Goal: Communication & Community: Participate in discussion

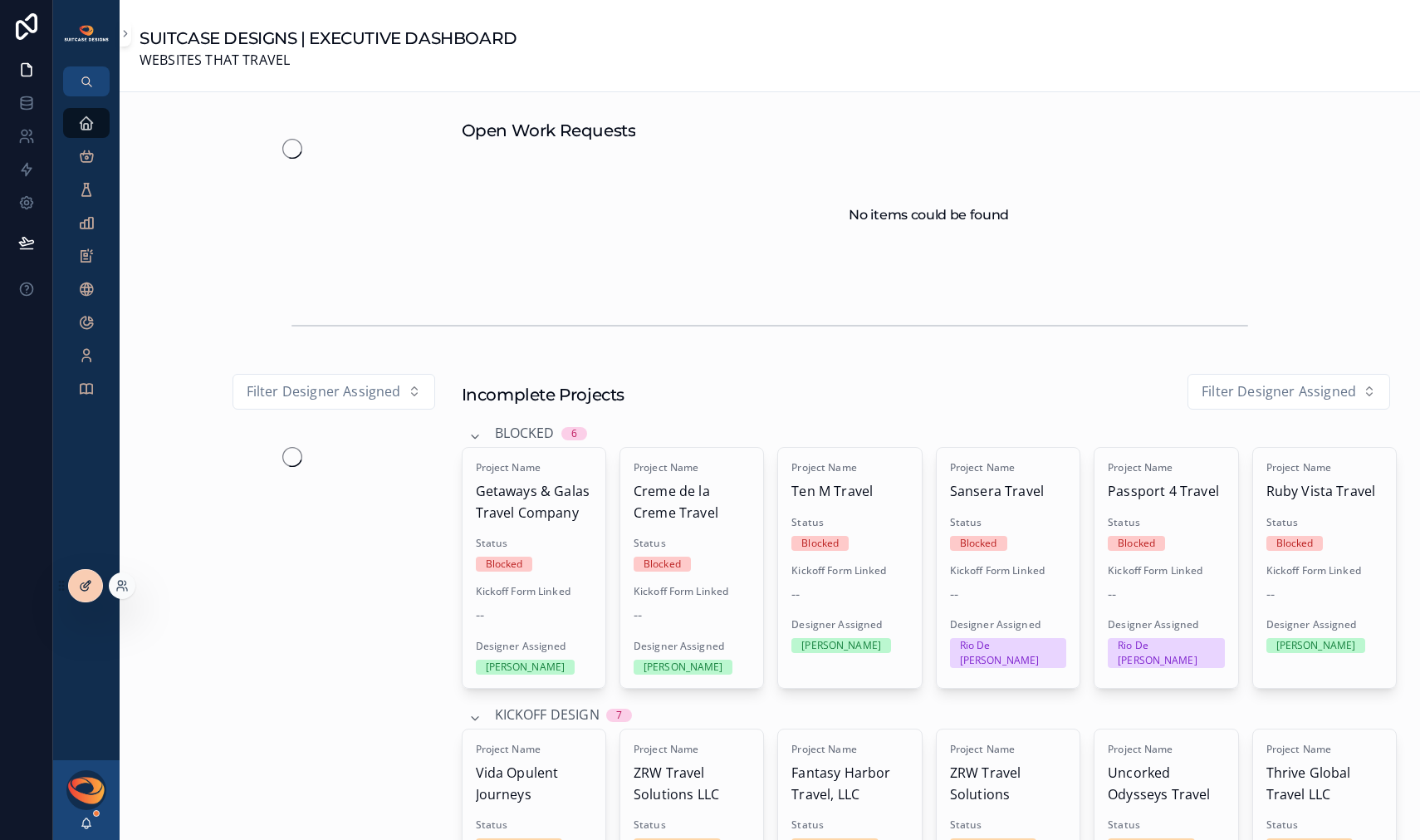
click at [95, 582] on div at bounding box center [86, 586] width 33 height 31
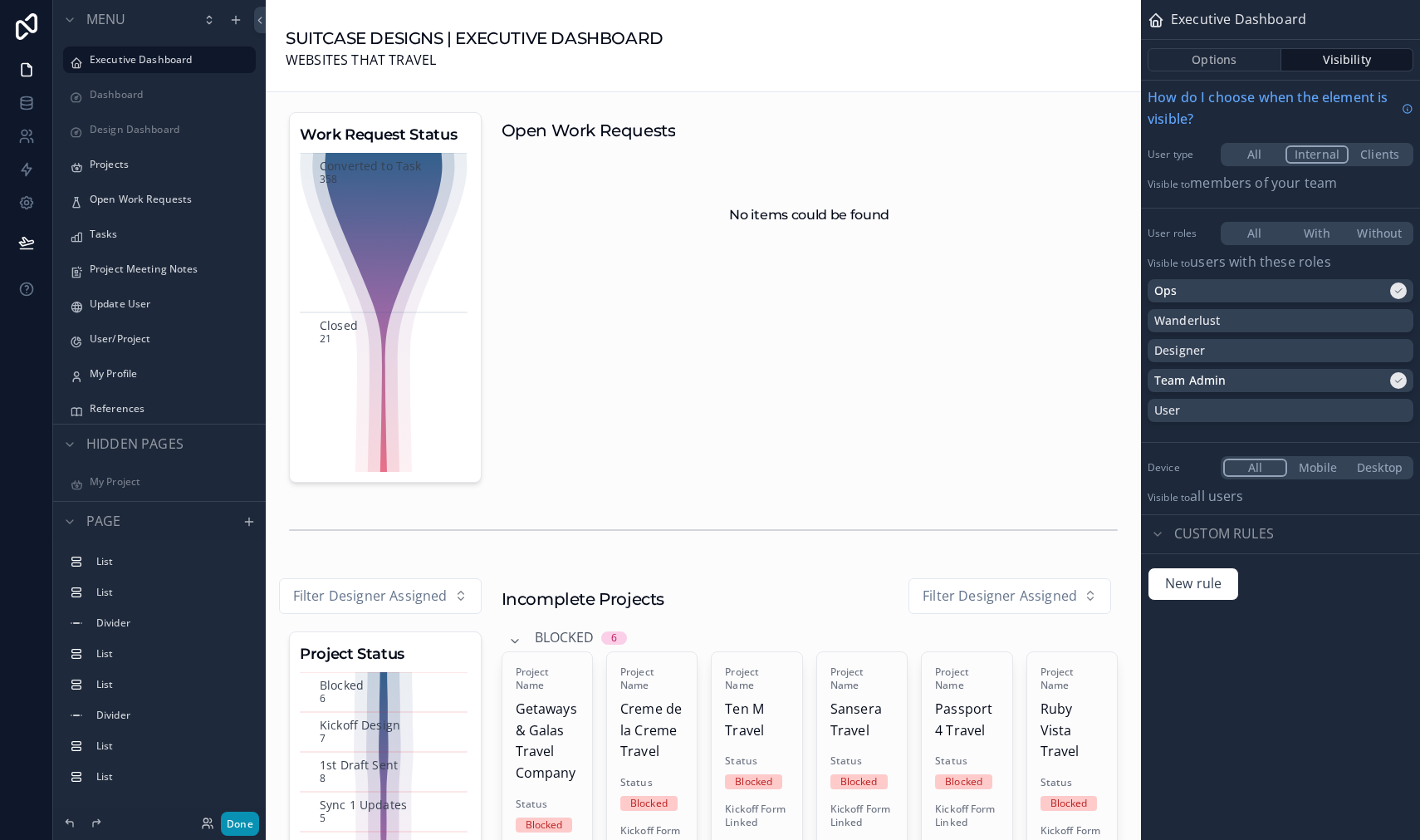
click at [239, 823] on button "Done" at bounding box center [240, 823] width 38 height 24
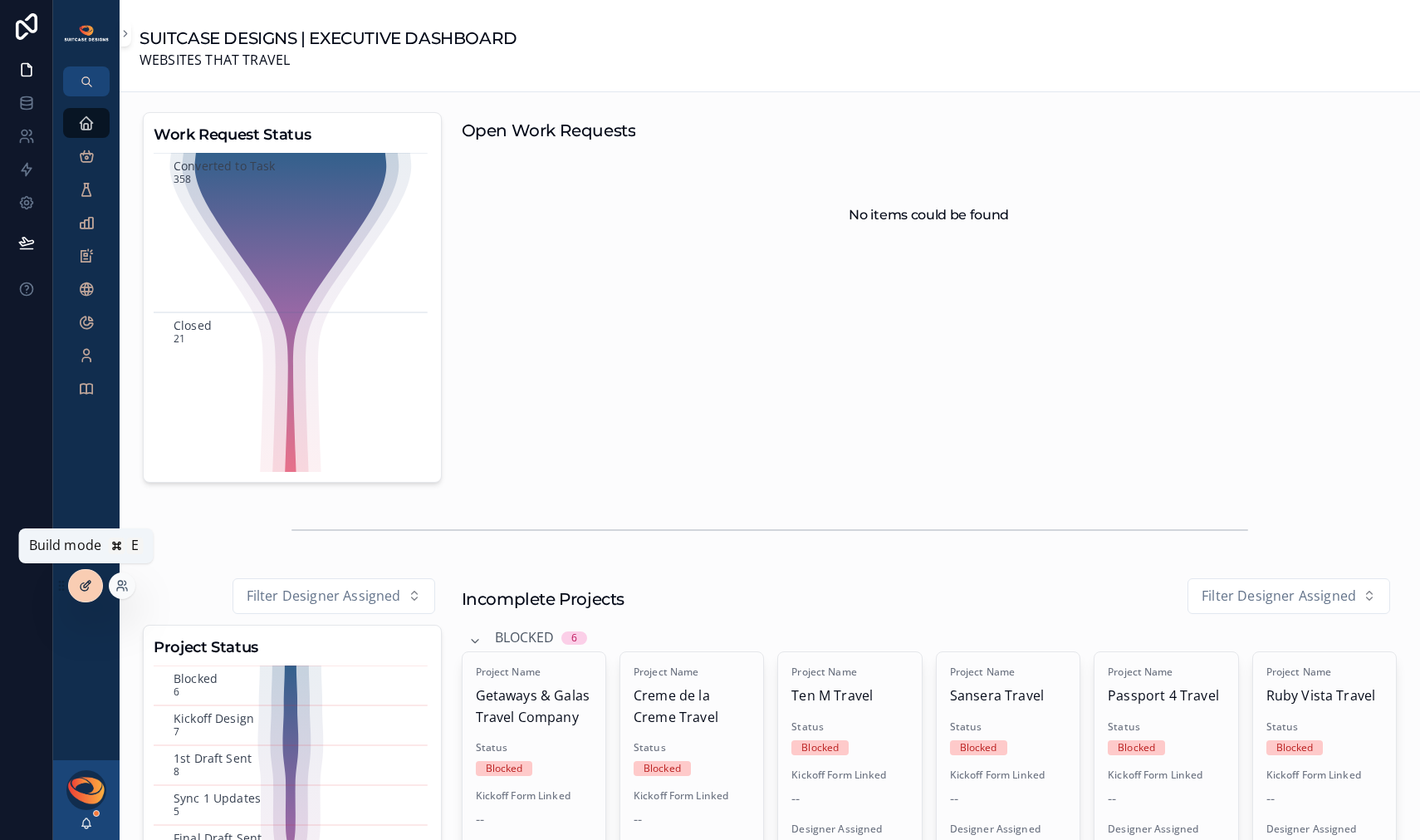
click at [82, 586] on icon at bounding box center [86, 586] width 13 height 13
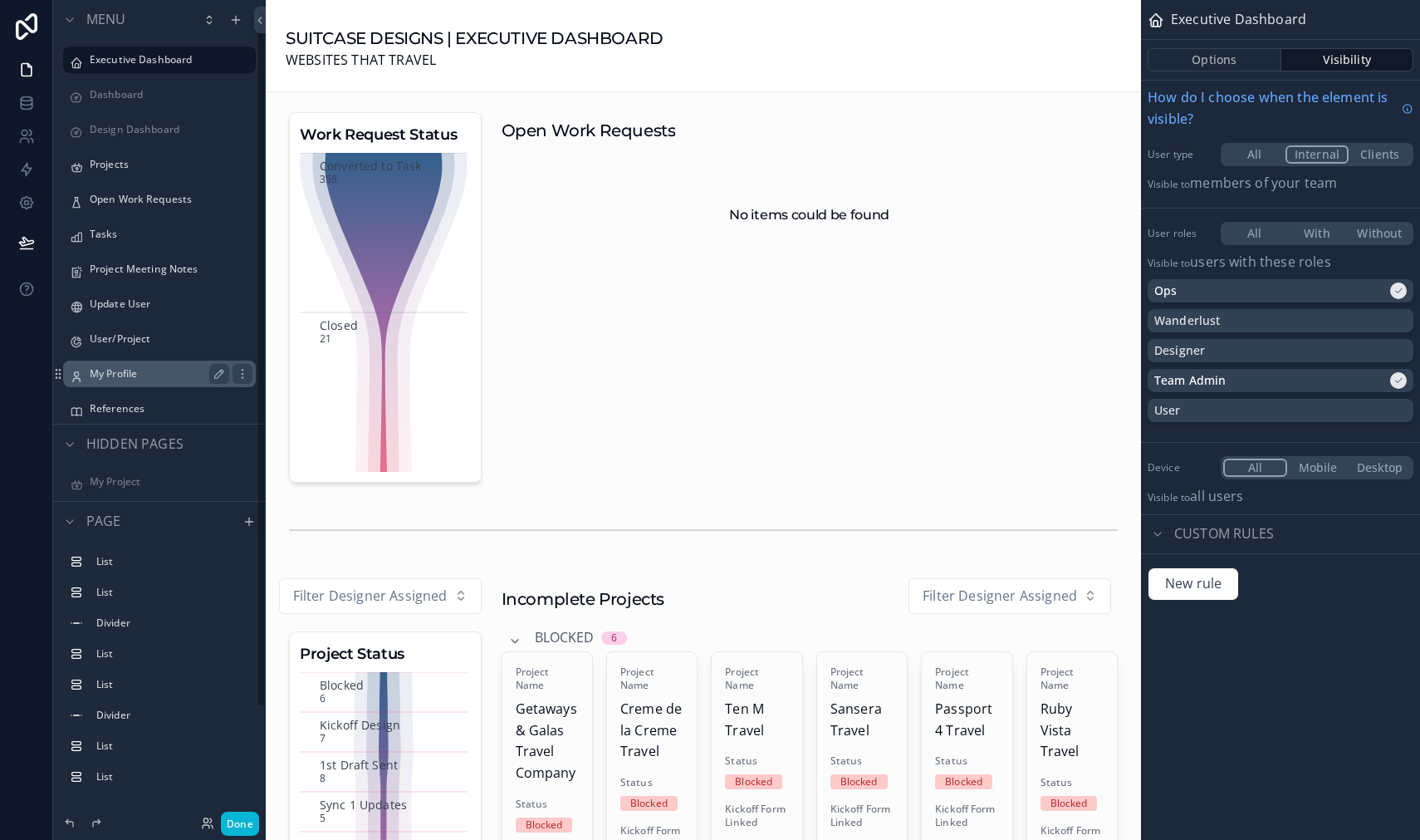
scroll to position [142, 0]
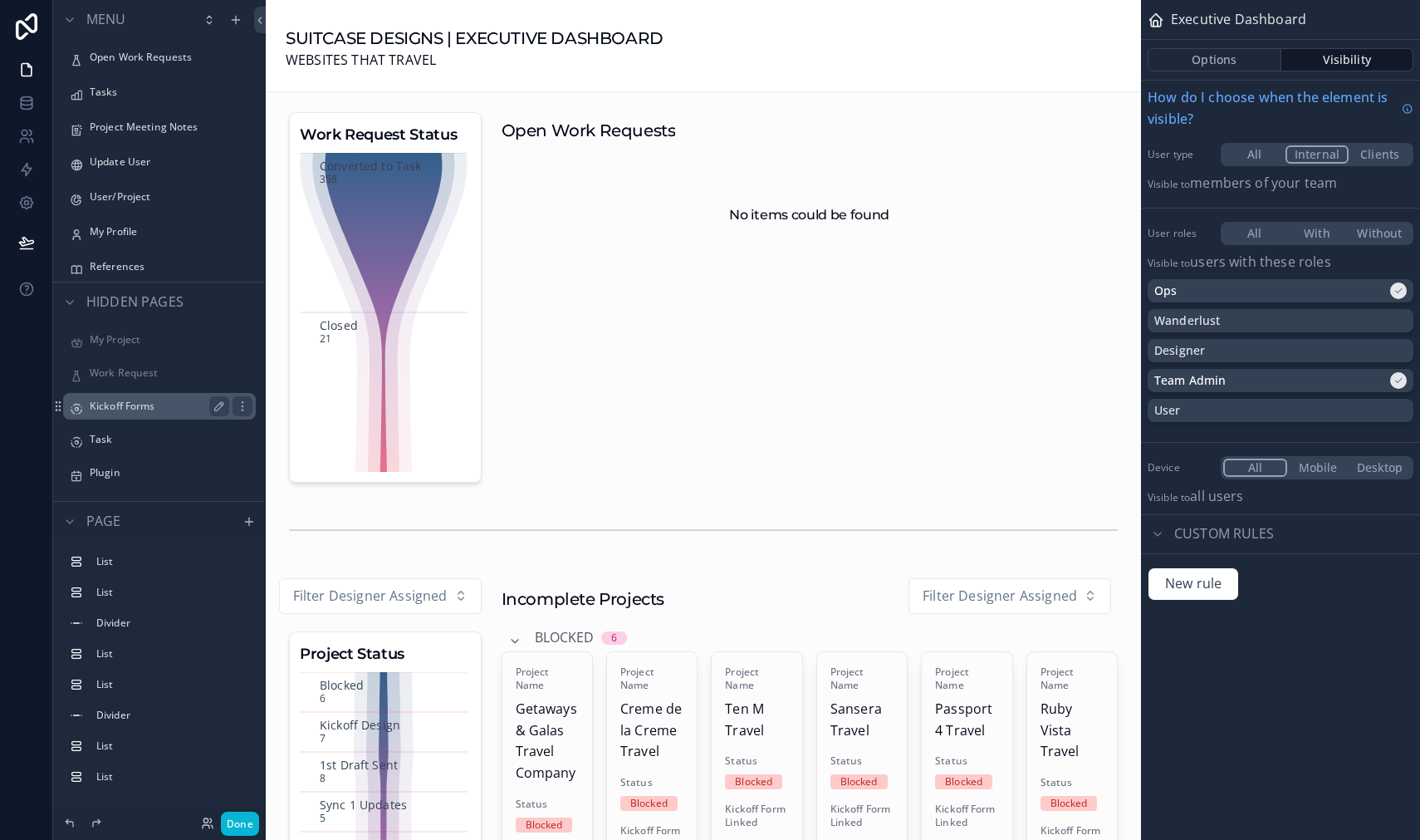
click at [151, 408] on label "Kickoff Forms" at bounding box center [156, 406] width 133 height 13
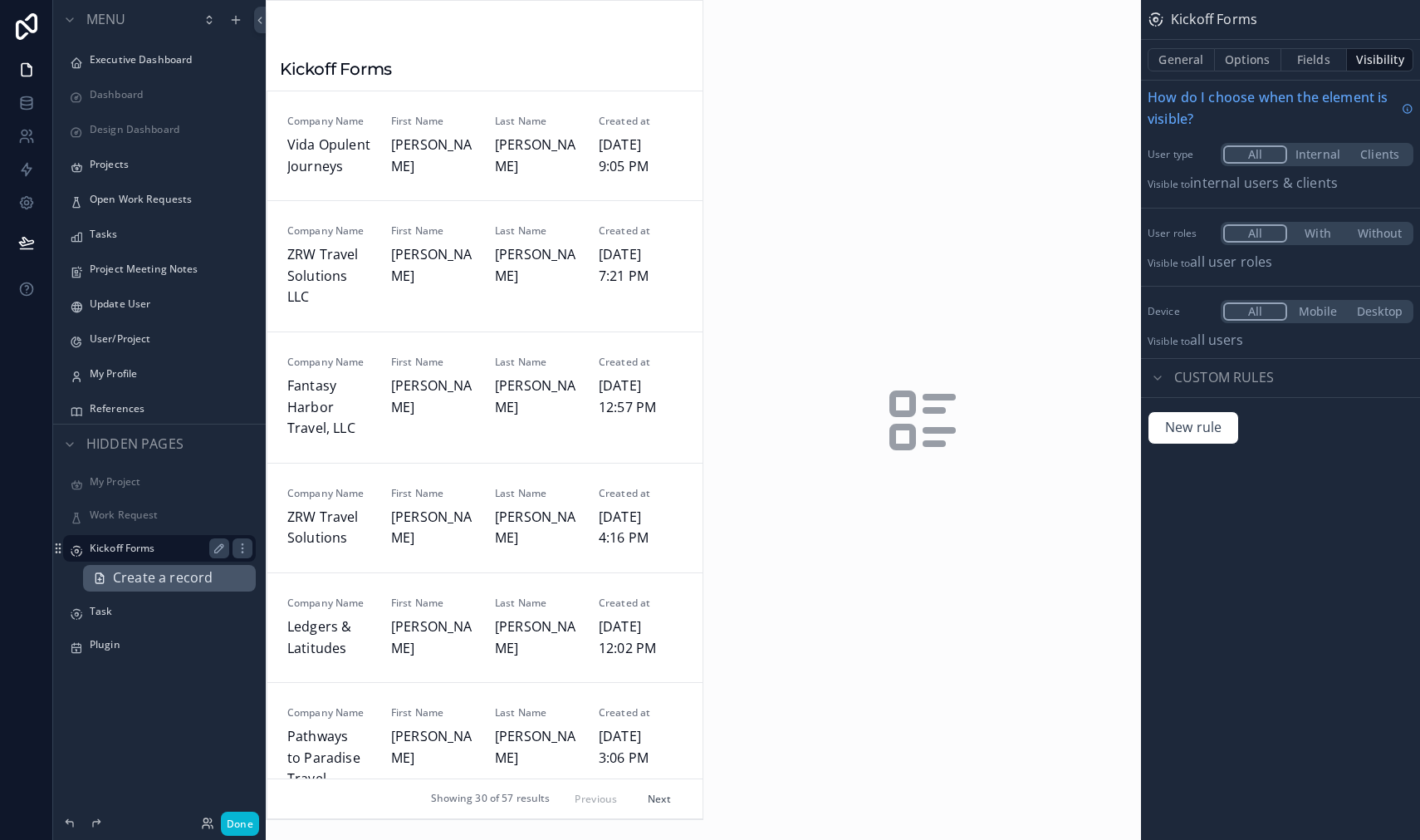
click at [146, 586] on span "Create a record" at bounding box center [163, 577] width 100 height 21
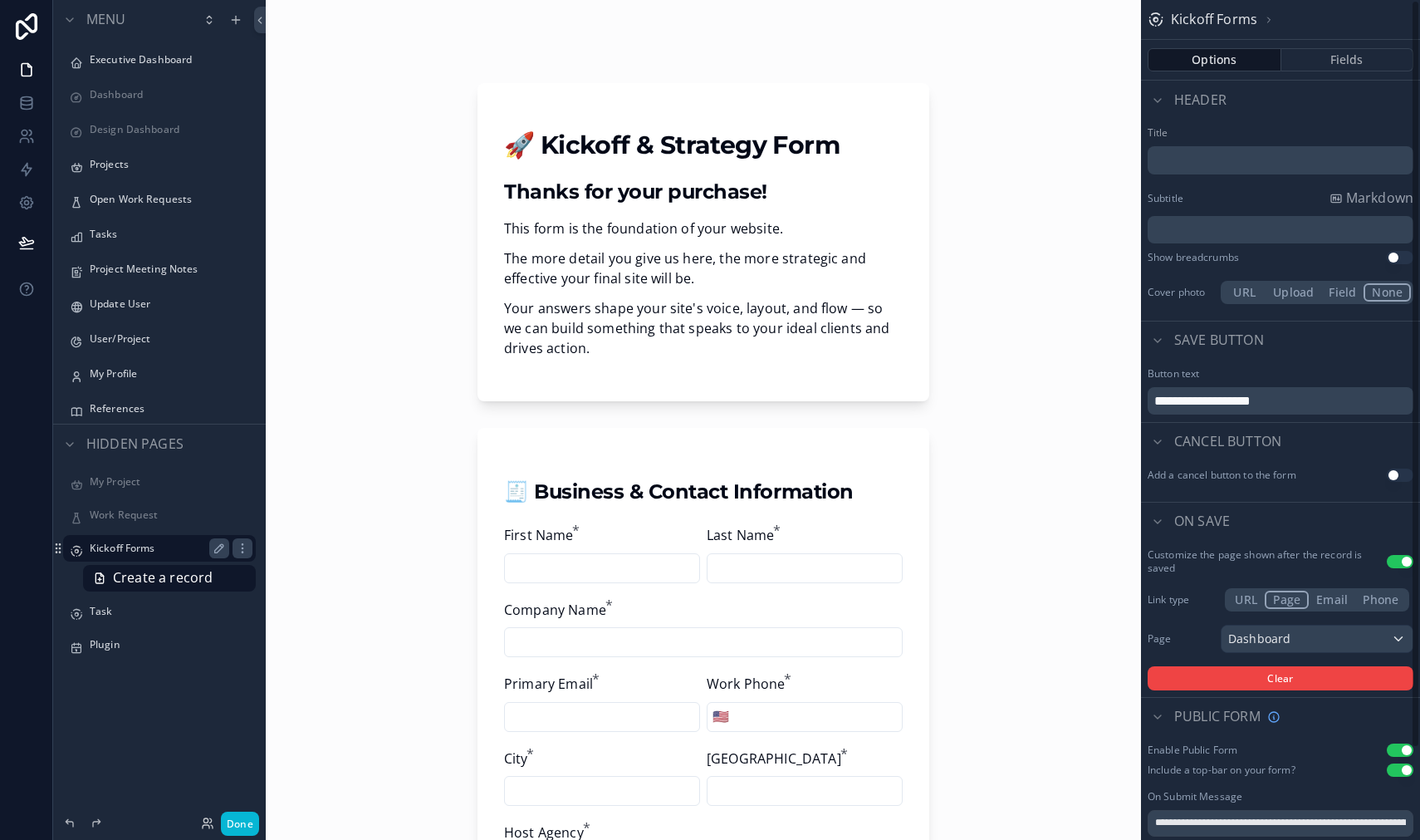
scroll to position [102, 0]
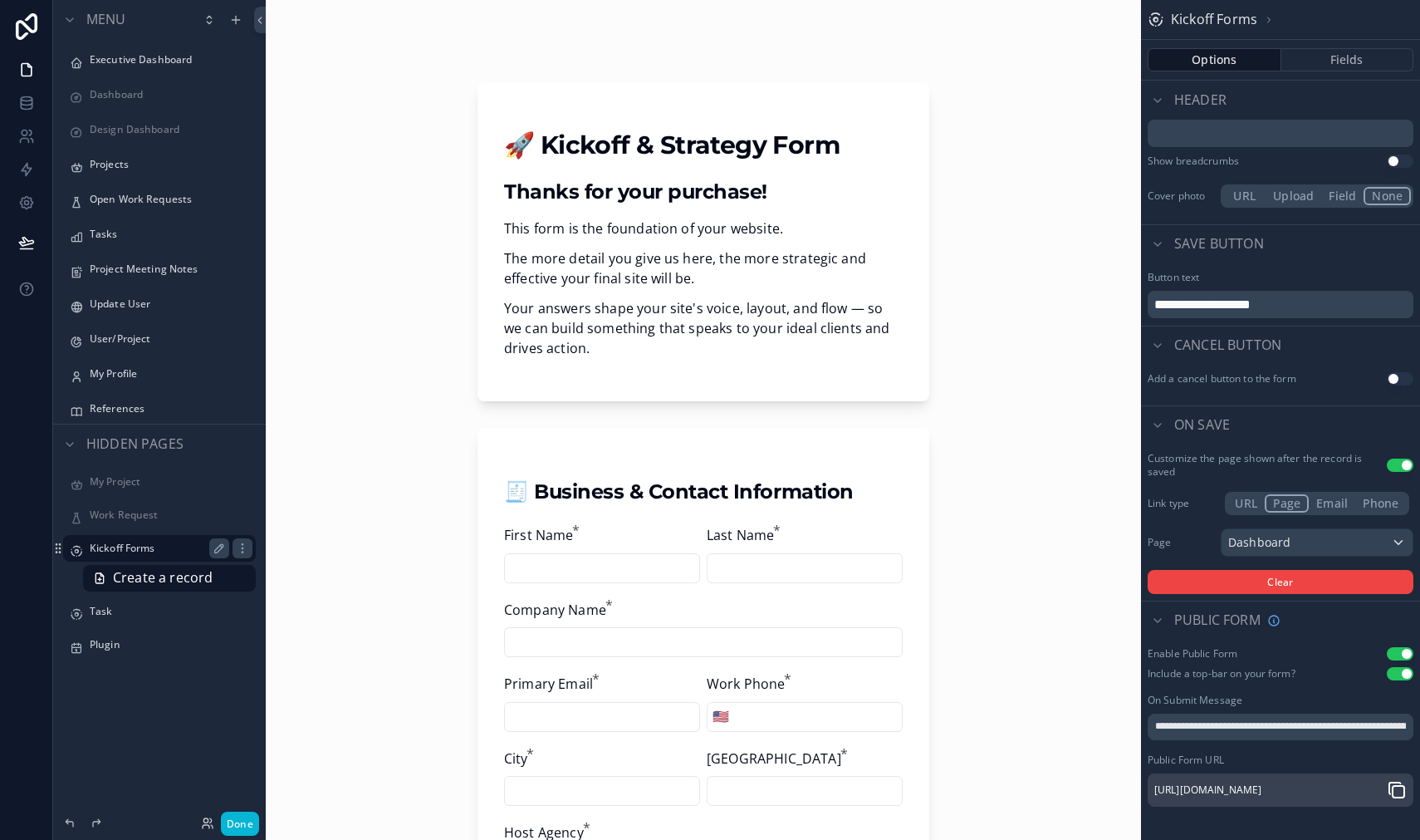
click at [1399, 790] on icon "scrollable content" at bounding box center [1397, 790] width 20 height 20
click at [247, 812] on button "Done" at bounding box center [240, 823] width 38 height 24
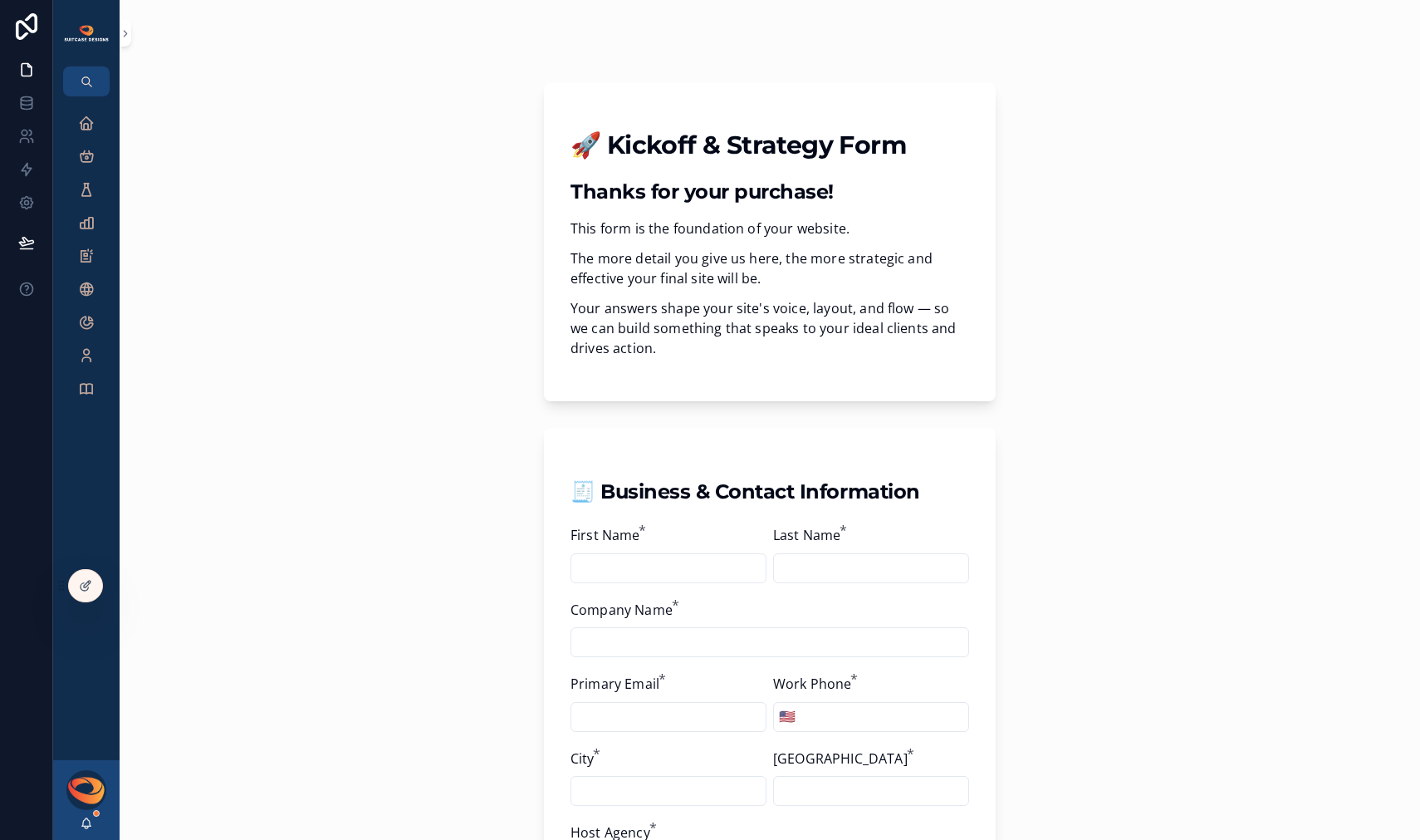
scroll to position [515, 0]
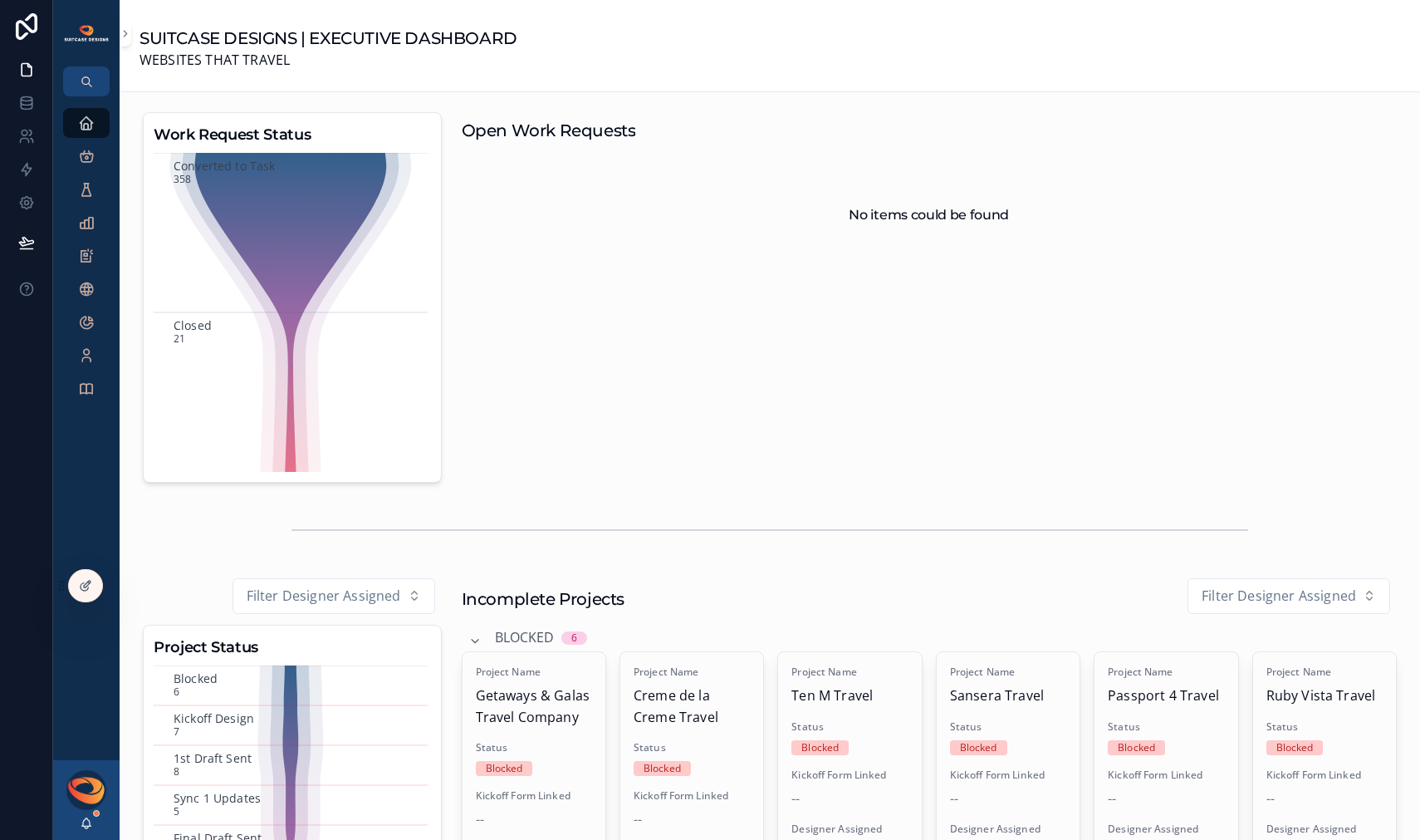
scroll to position [10, 0]
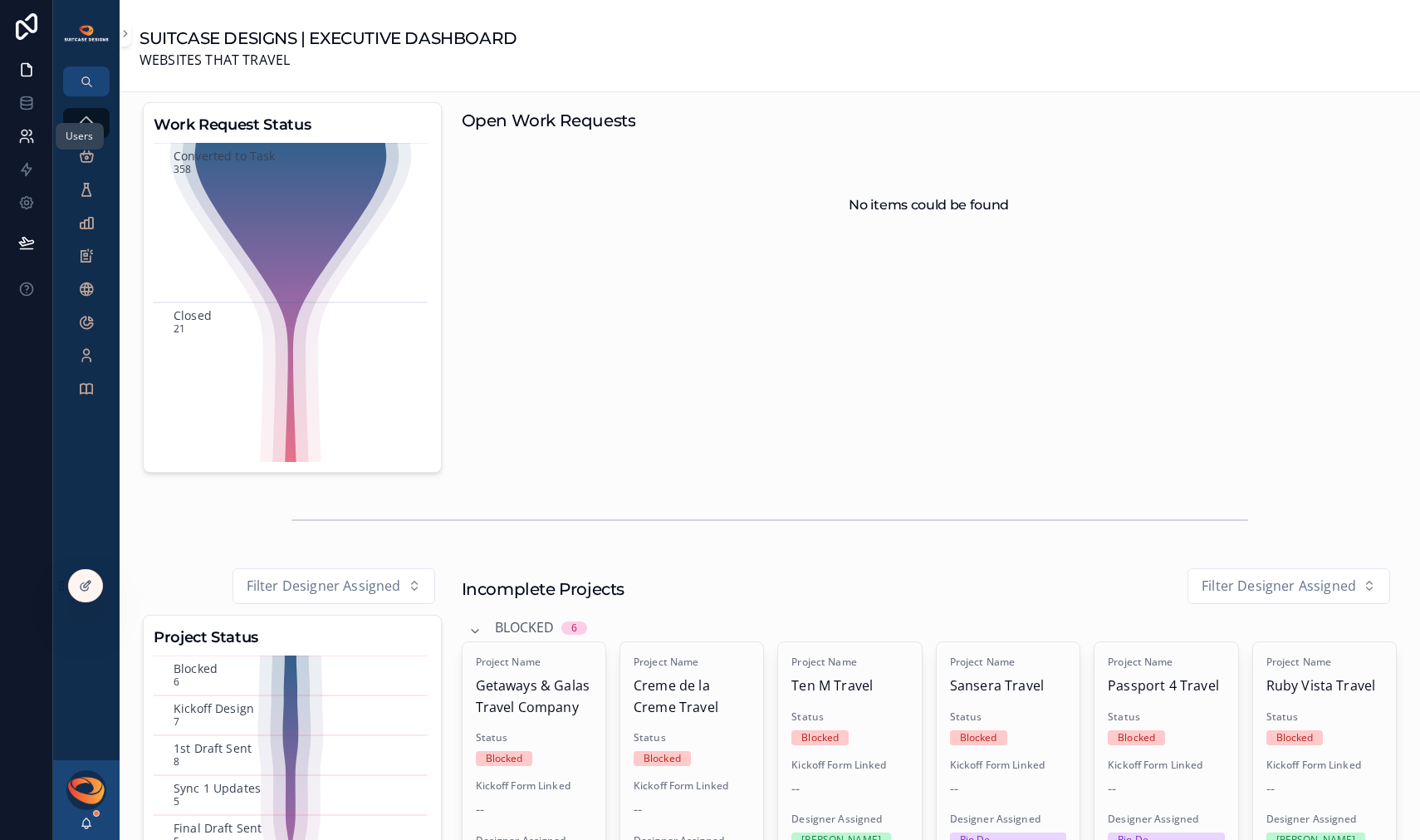
click at [25, 132] on icon at bounding box center [27, 136] width 17 height 17
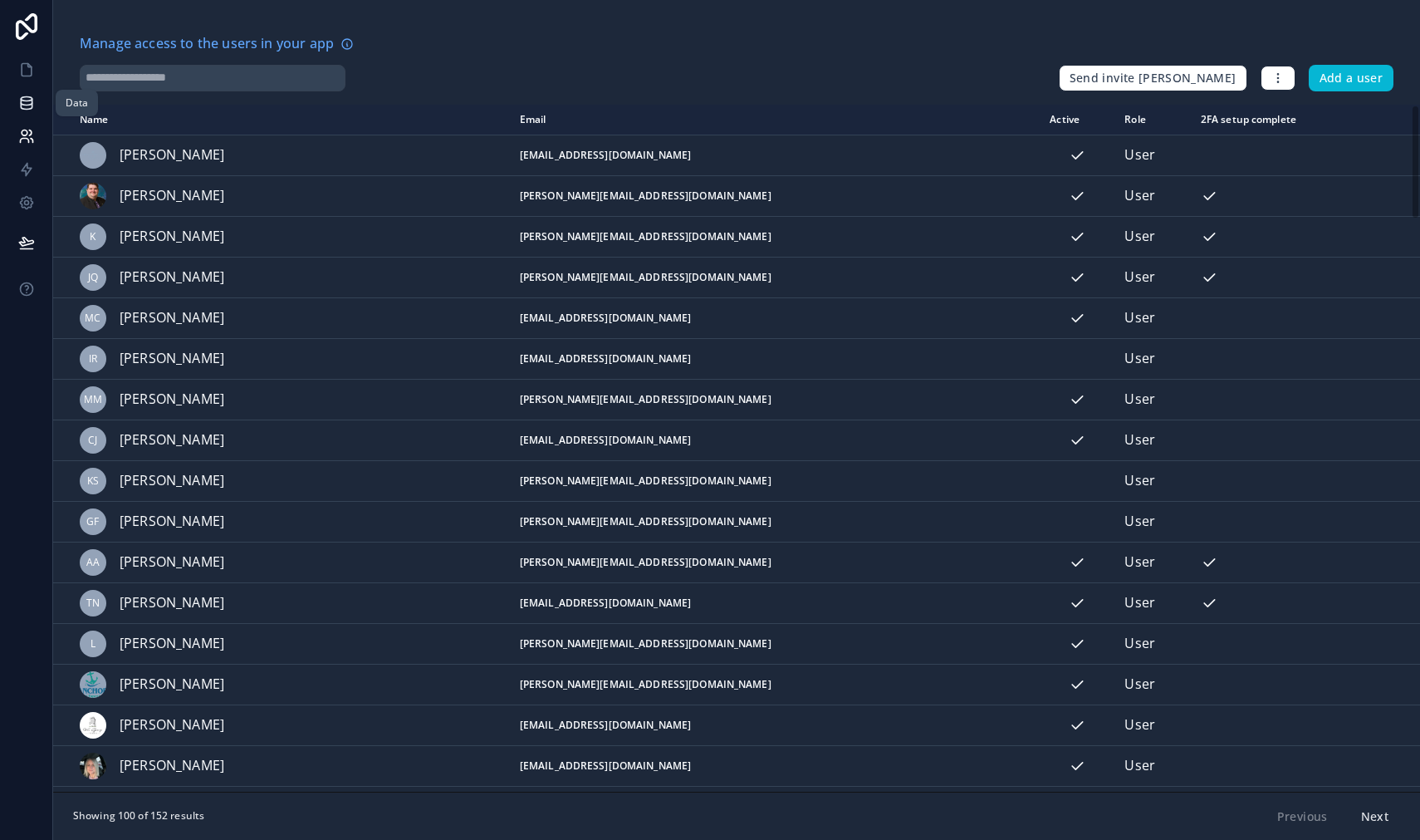
click at [23, 98] on icon at bounding box center [27, 103] width 17 height 17
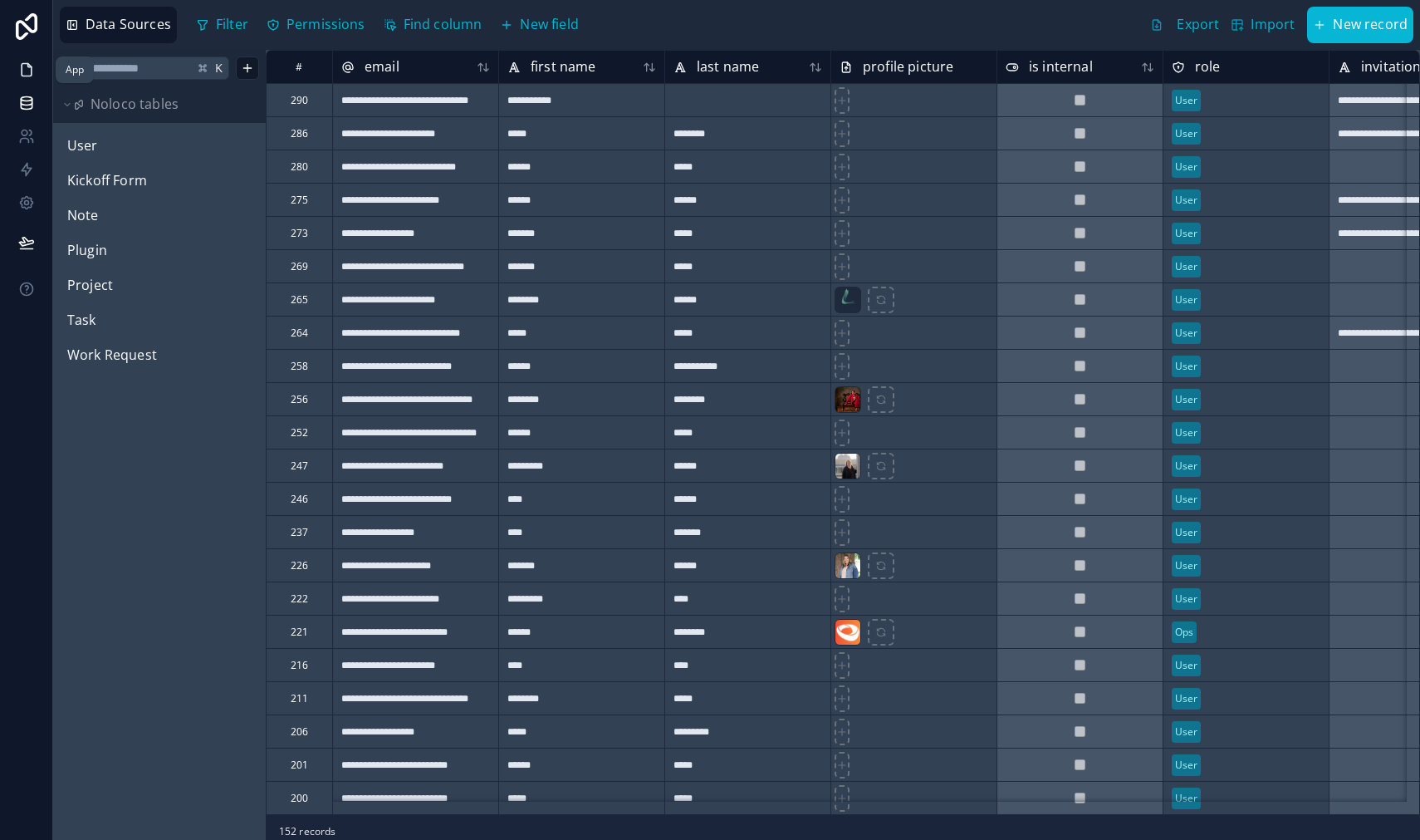
click at [30, 72] on icon at bounding box center [27, 70] width 17 height 17
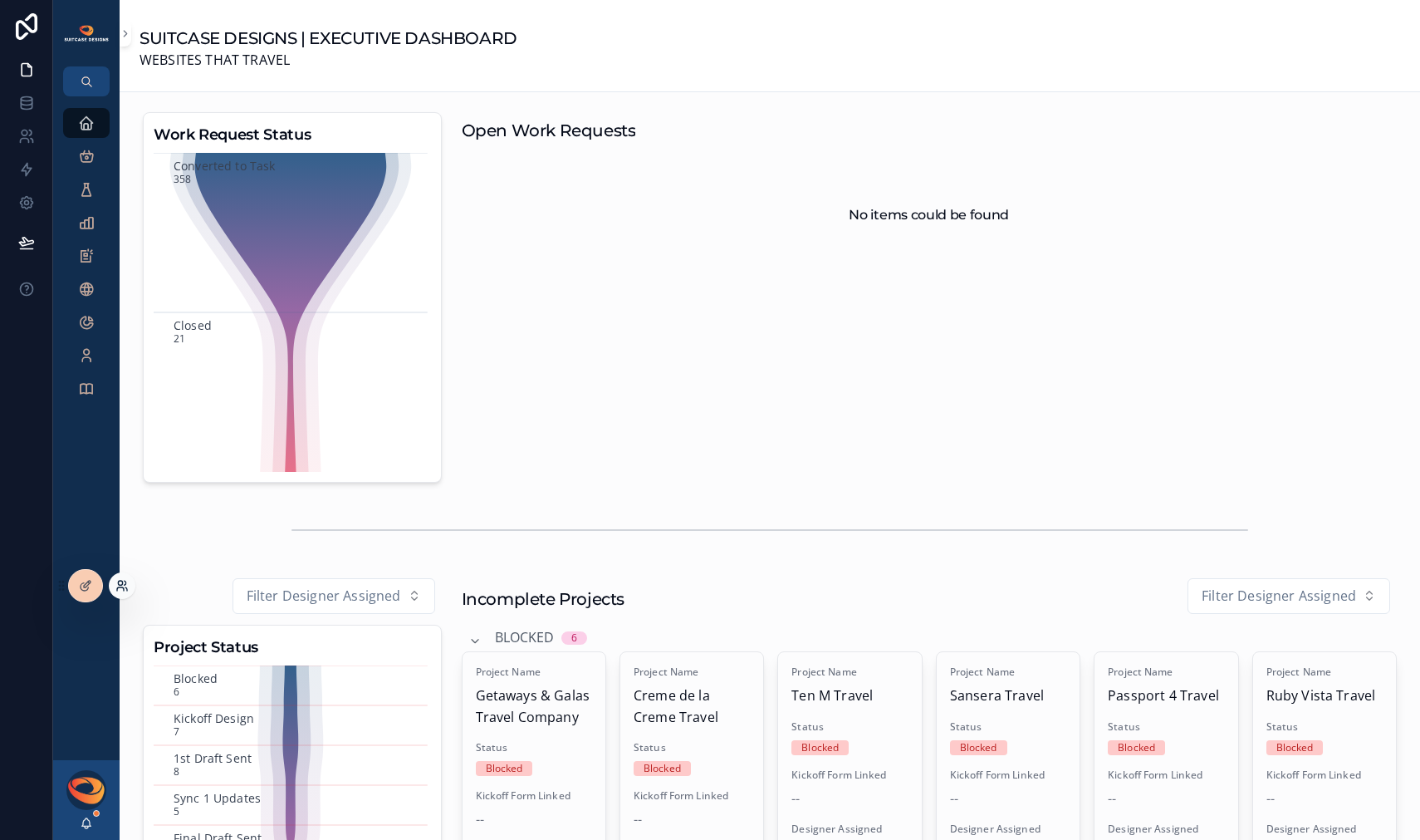
click at [120, 585] on icon at bounding box center [120, 583] width 5 height 5
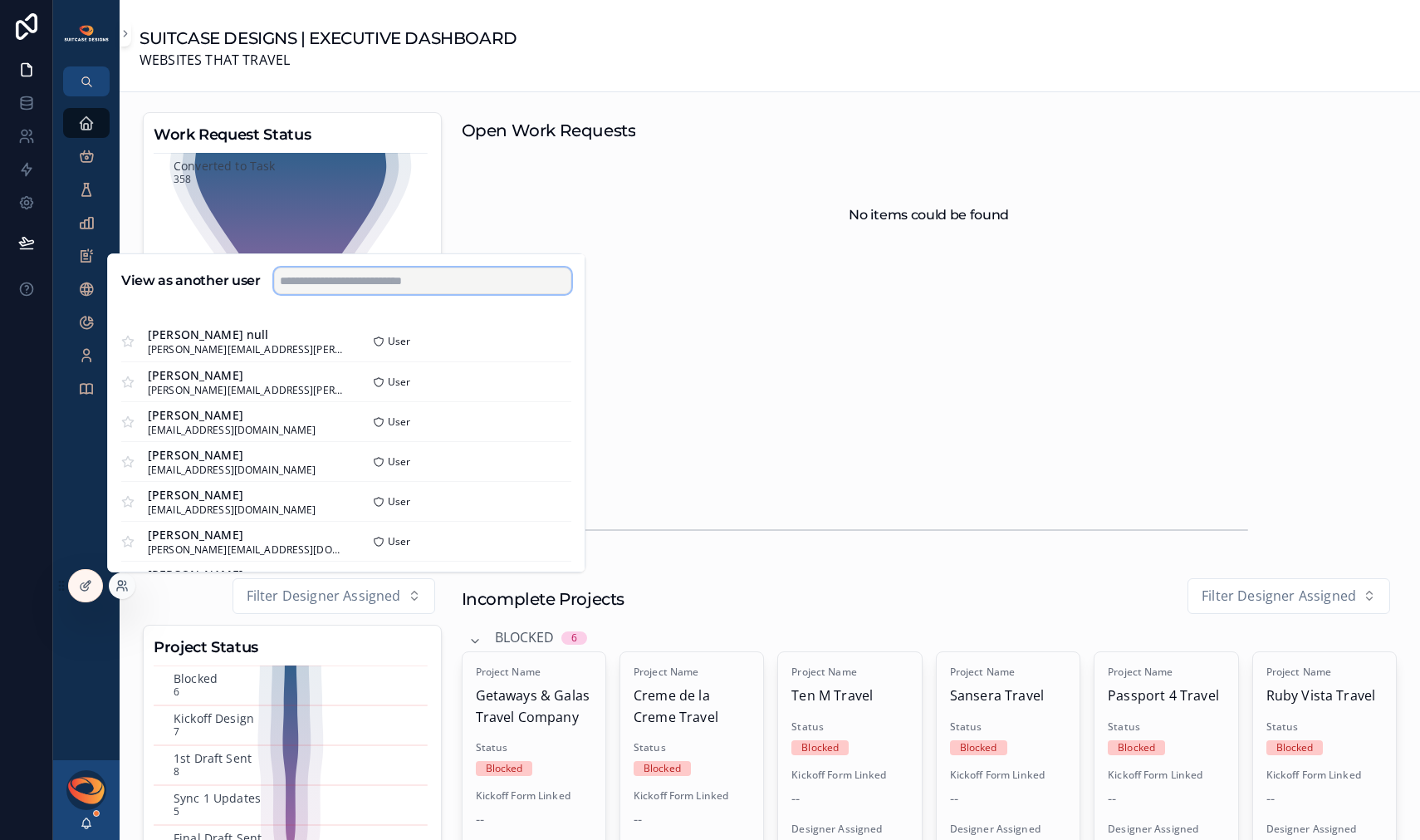
click at [361, 283] on input "text" at bounding box center [422, 280] width 298 height 27
type input "****"
click at [546, 461] on button "Select" at bounding box center [550, 461] width 42 height 24
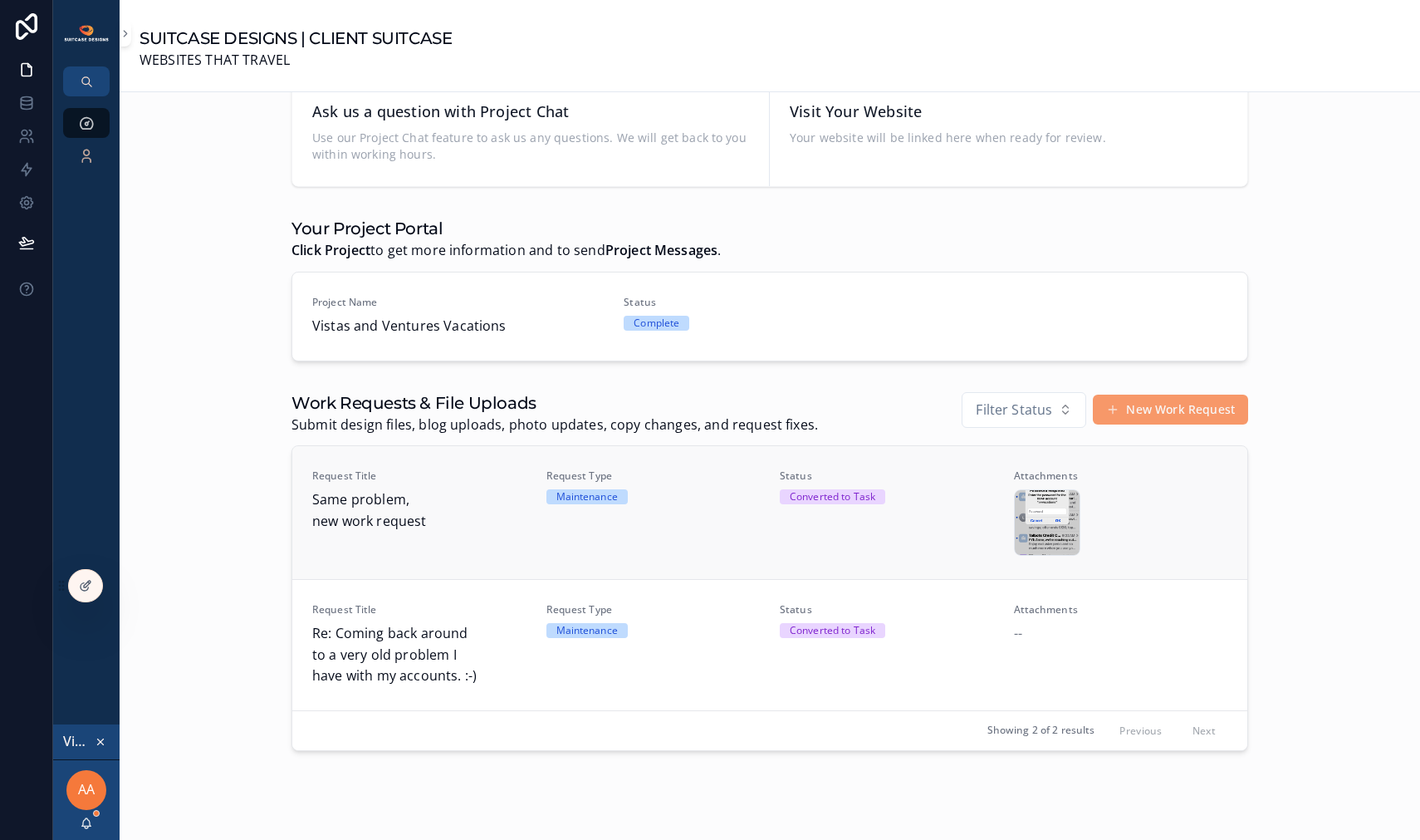
scroll to position [535, 0]
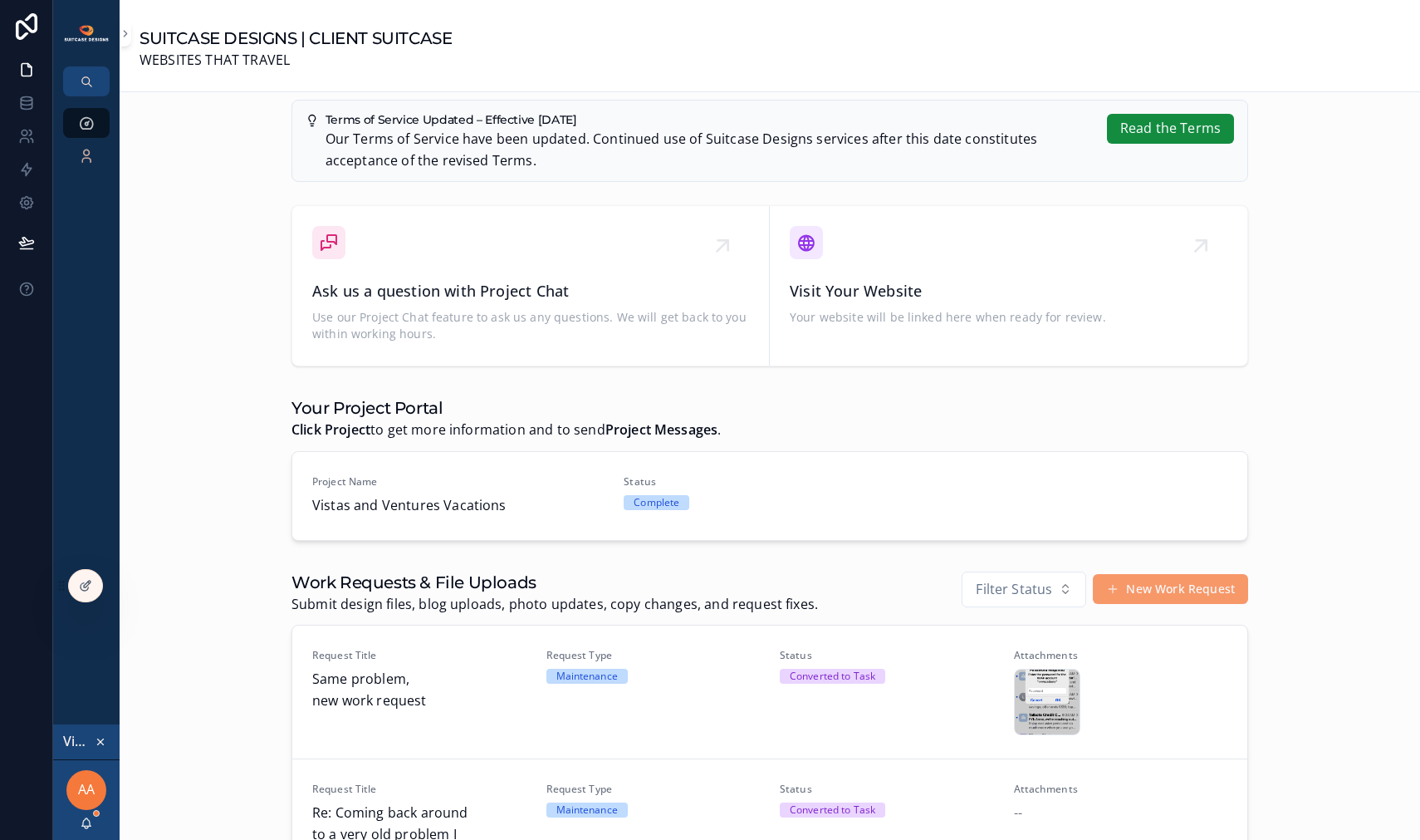
click at [99, 741] on icon "scrollable content" at bounding box center [101, 742] width 6 height 6
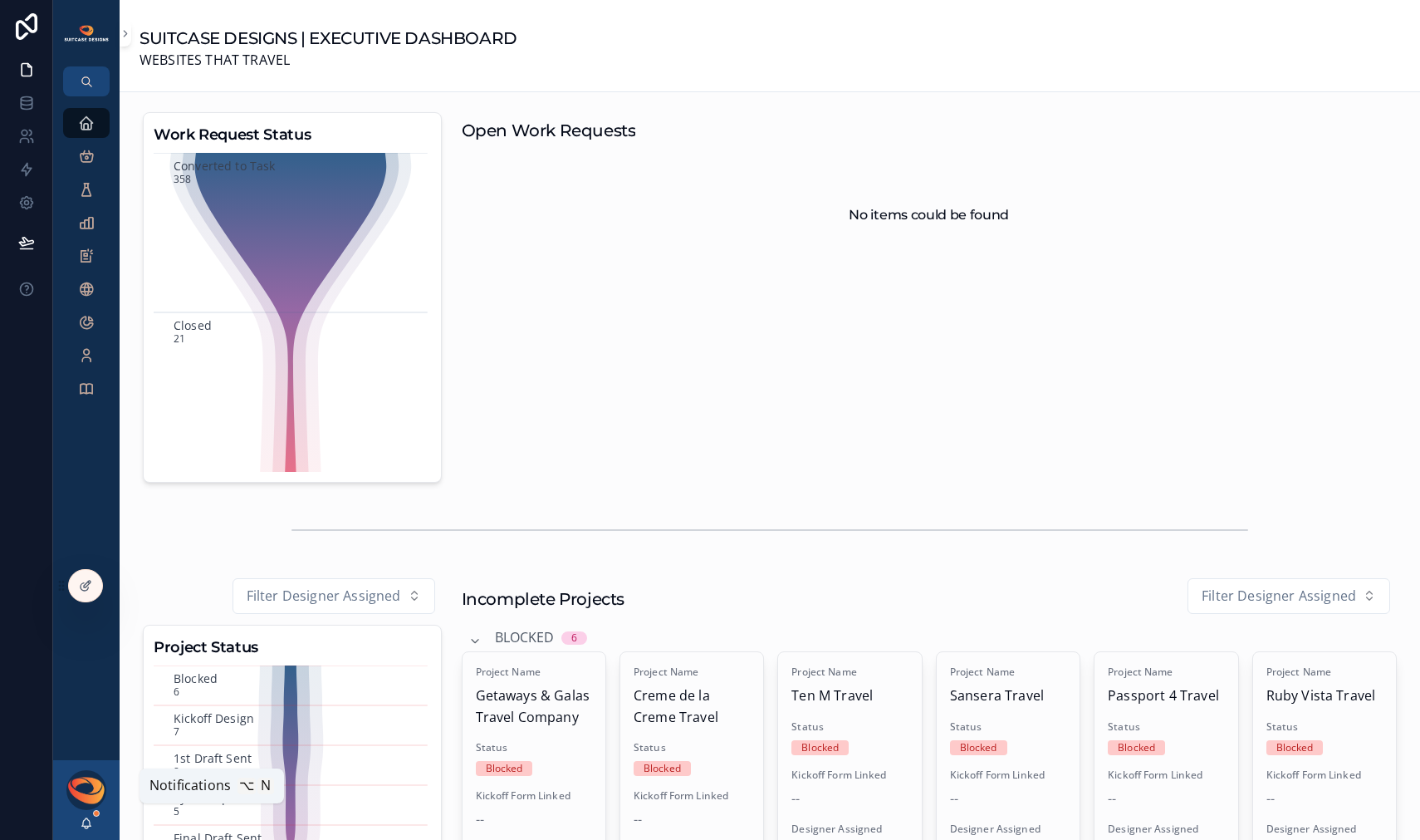
click at [87, 826] on icon "scrollable content" at bounding box center [86, 823] width 13 height 13
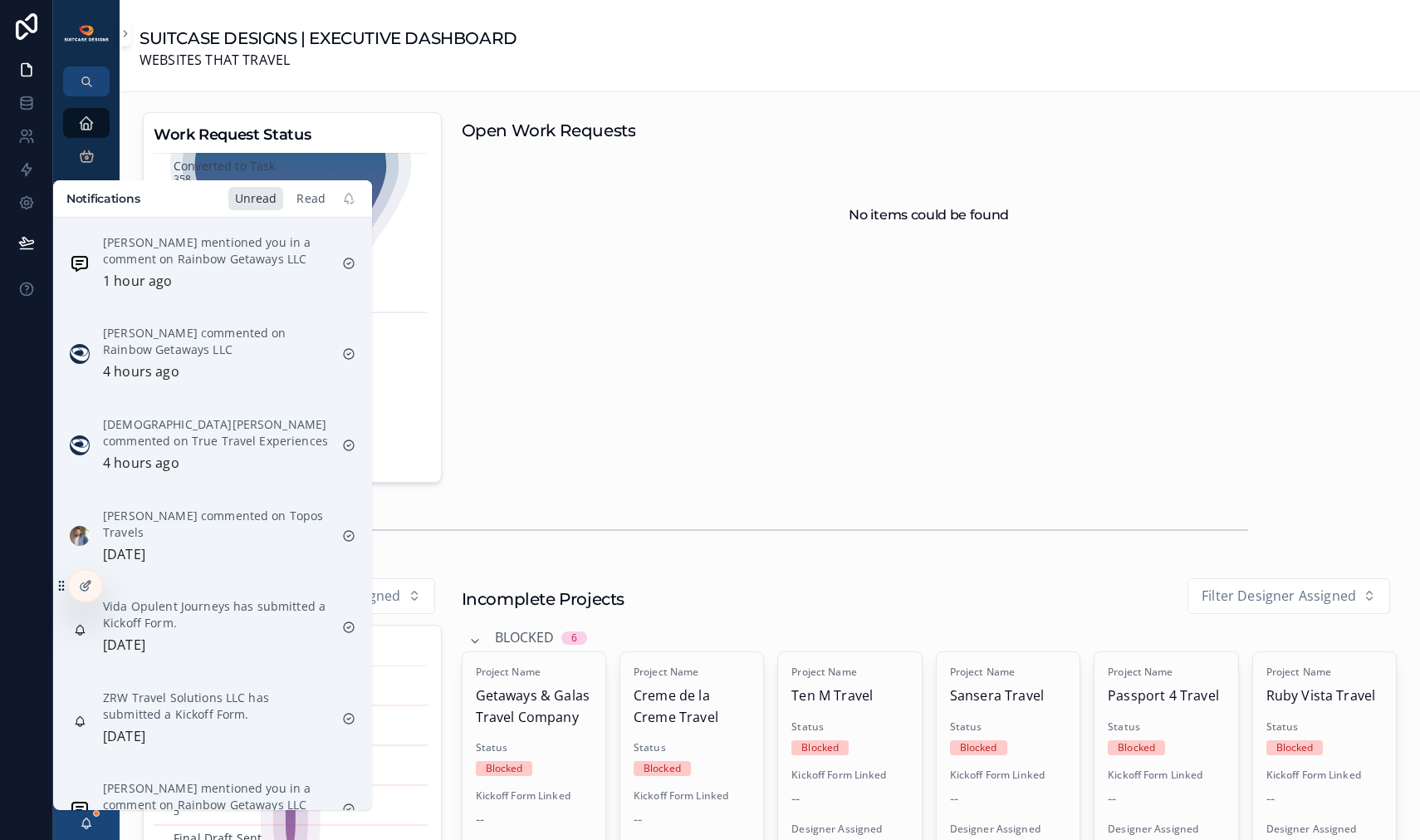
click at [300, 204] on div "Read" at bounding box center [311, 198] width 42 height 23
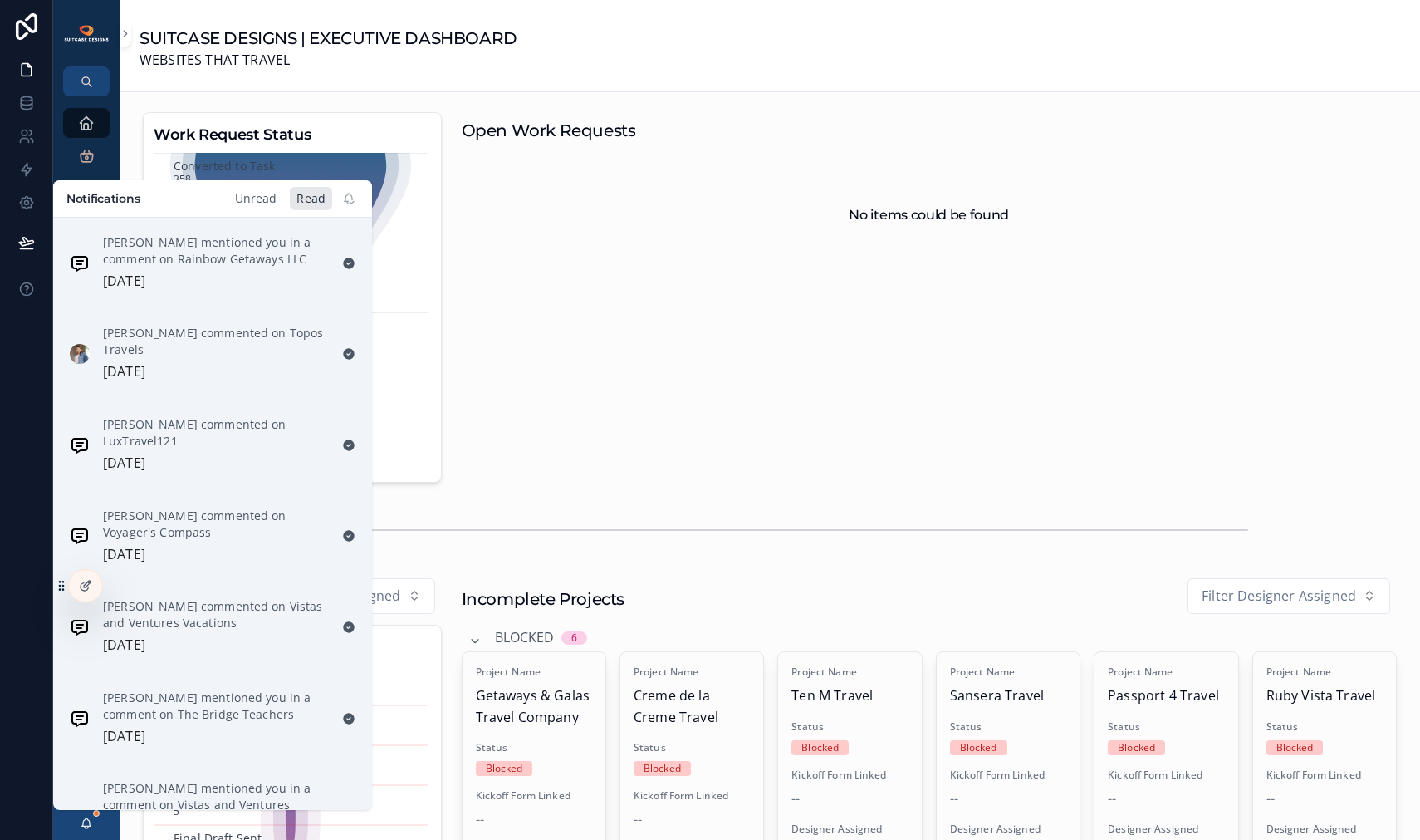
click at [269, 202] on div "Unread" at bounding box center [256, 198] width 55 height 23
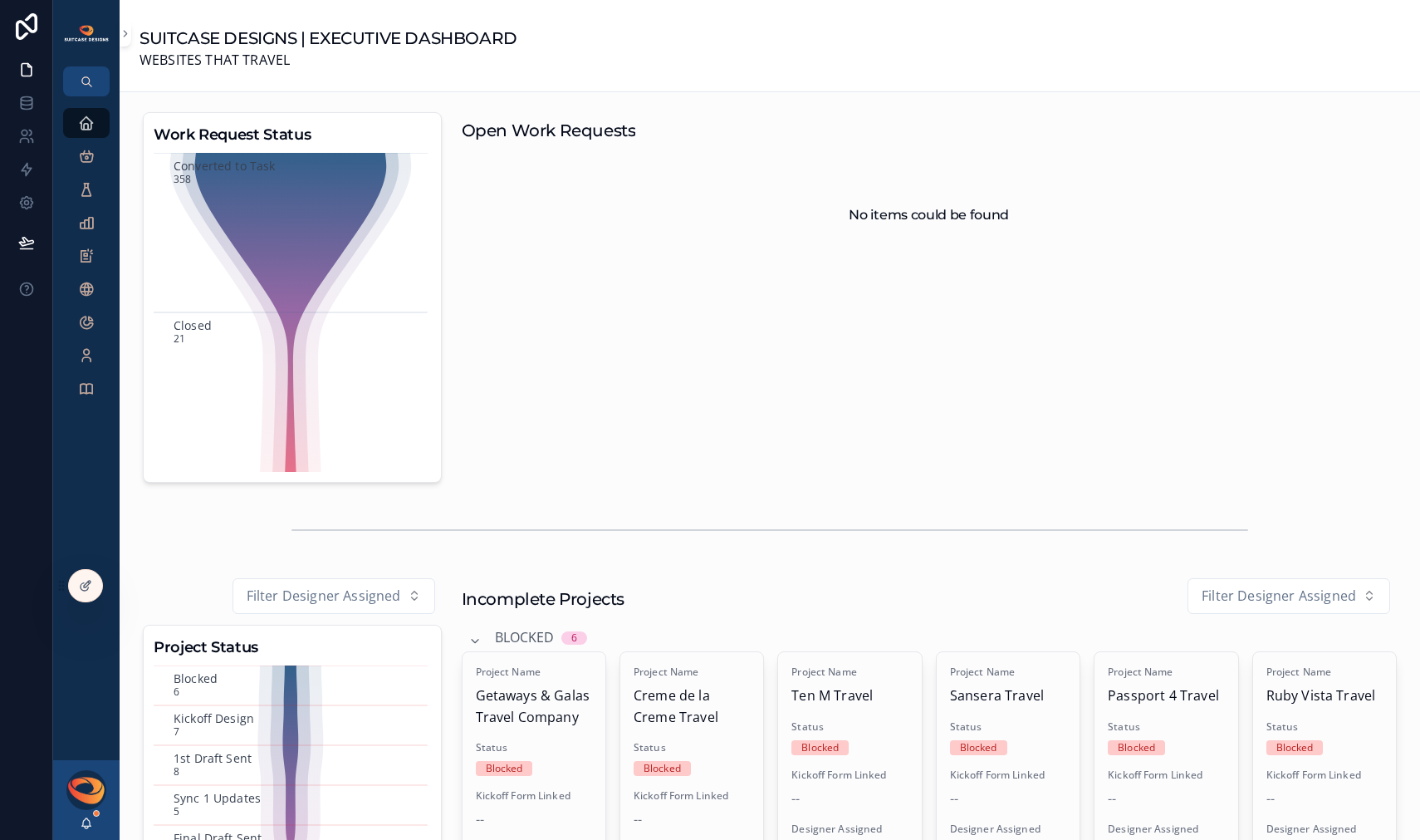
click at [661, 317] on div "Open Work Requests No items could be found" at bounding box center [929, 297] width 956 height 384
click at [81, 824] on icon "scrollable content" at bounding box center [86, 823] width 13 height 13
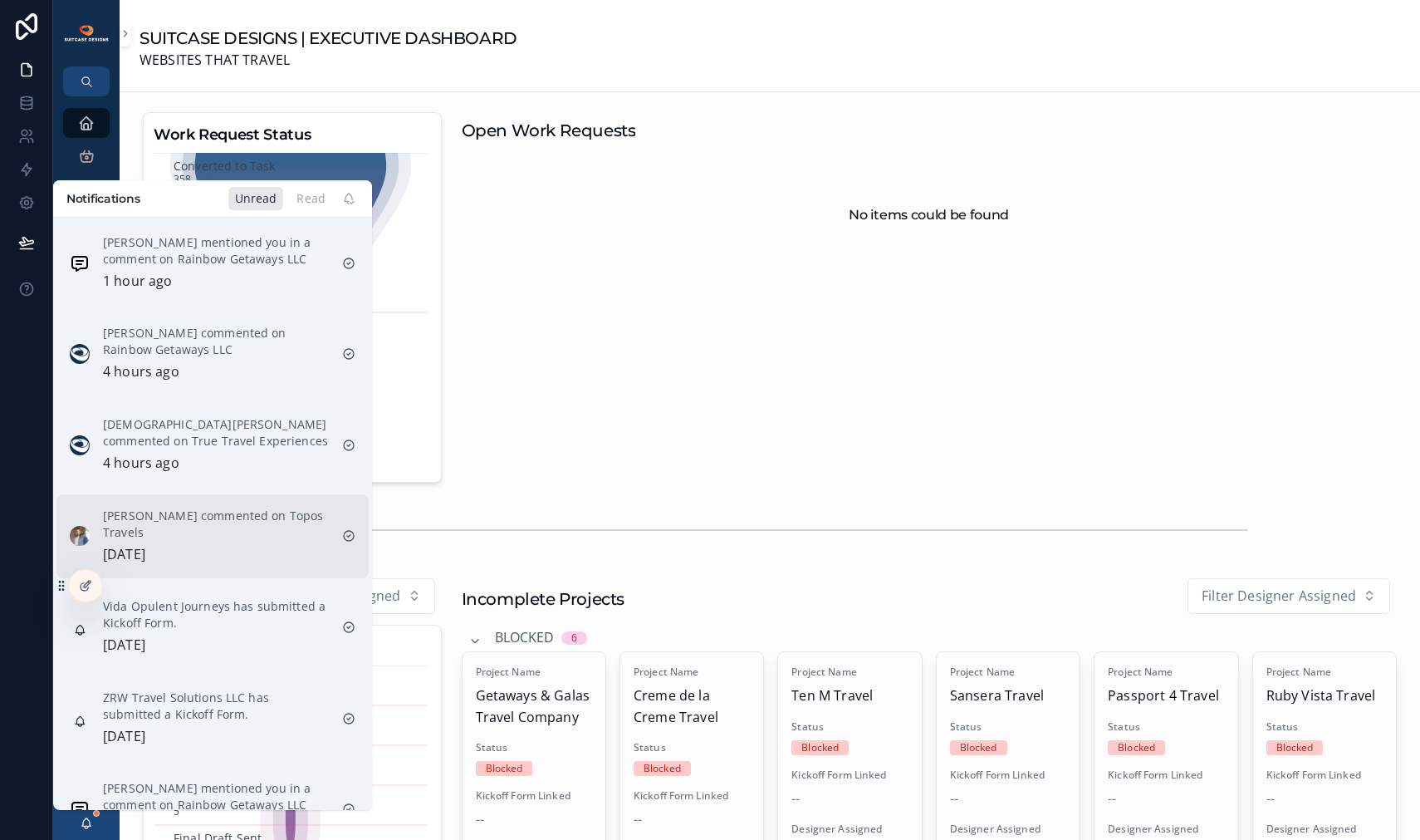
click at [206, 529] on p "Shannon Sharon commented on Topos Travels" at bounding box center [216, 524] width 226 height 33
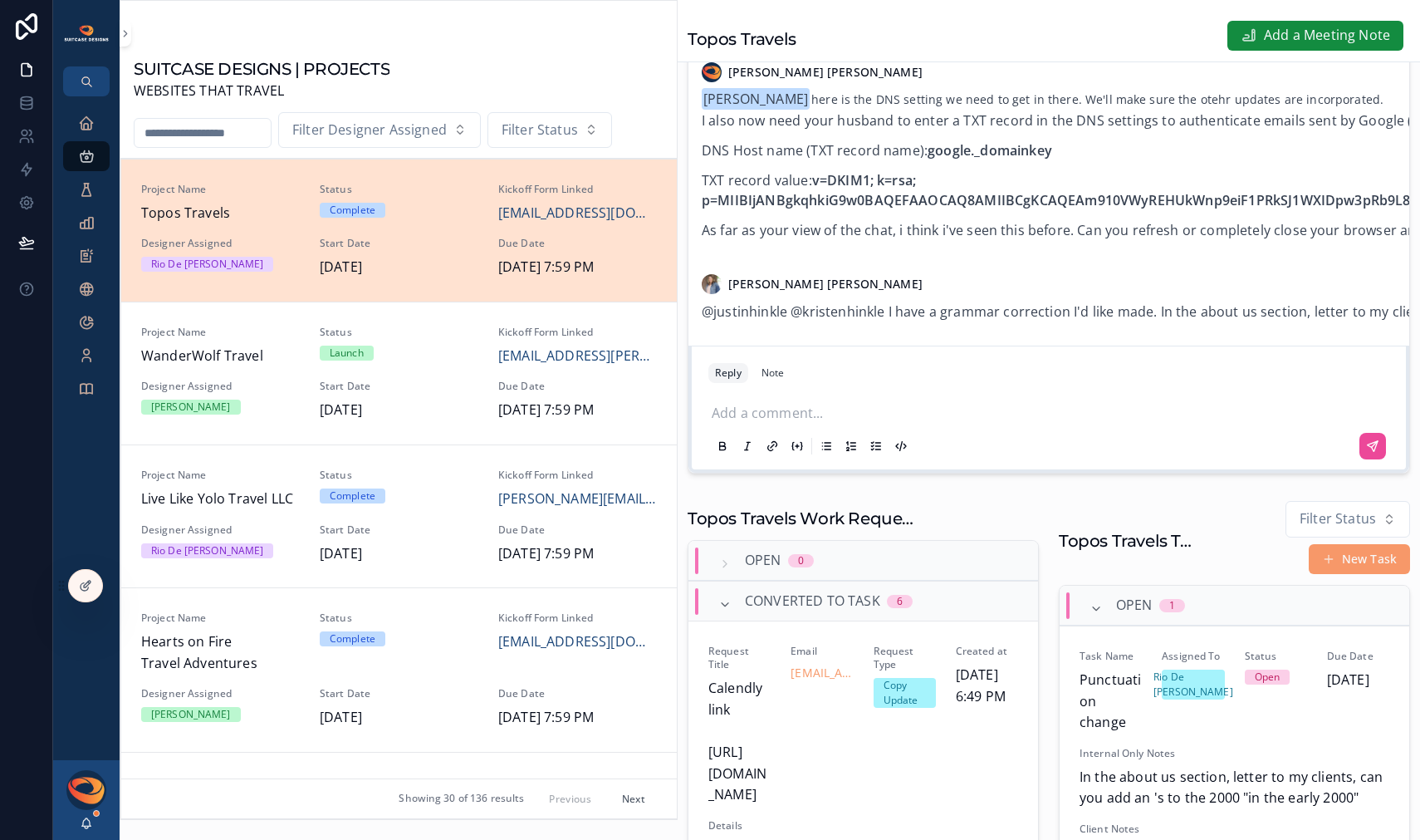
scroll to position [433, 0]
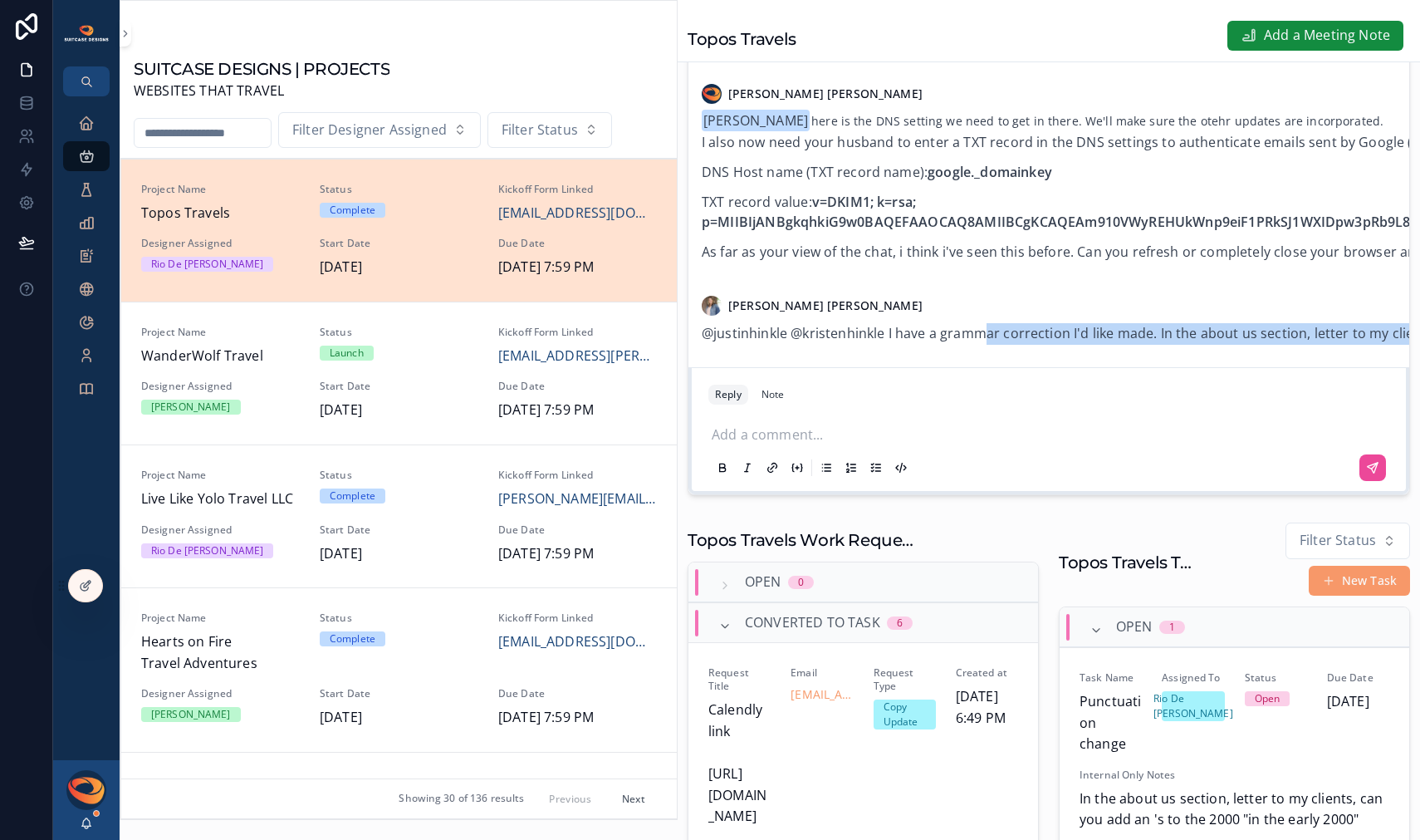
drag, startPoint x: 984, startPoint y: 348, endPoint x: 1033, endPoint y: 373, distance: 55.0
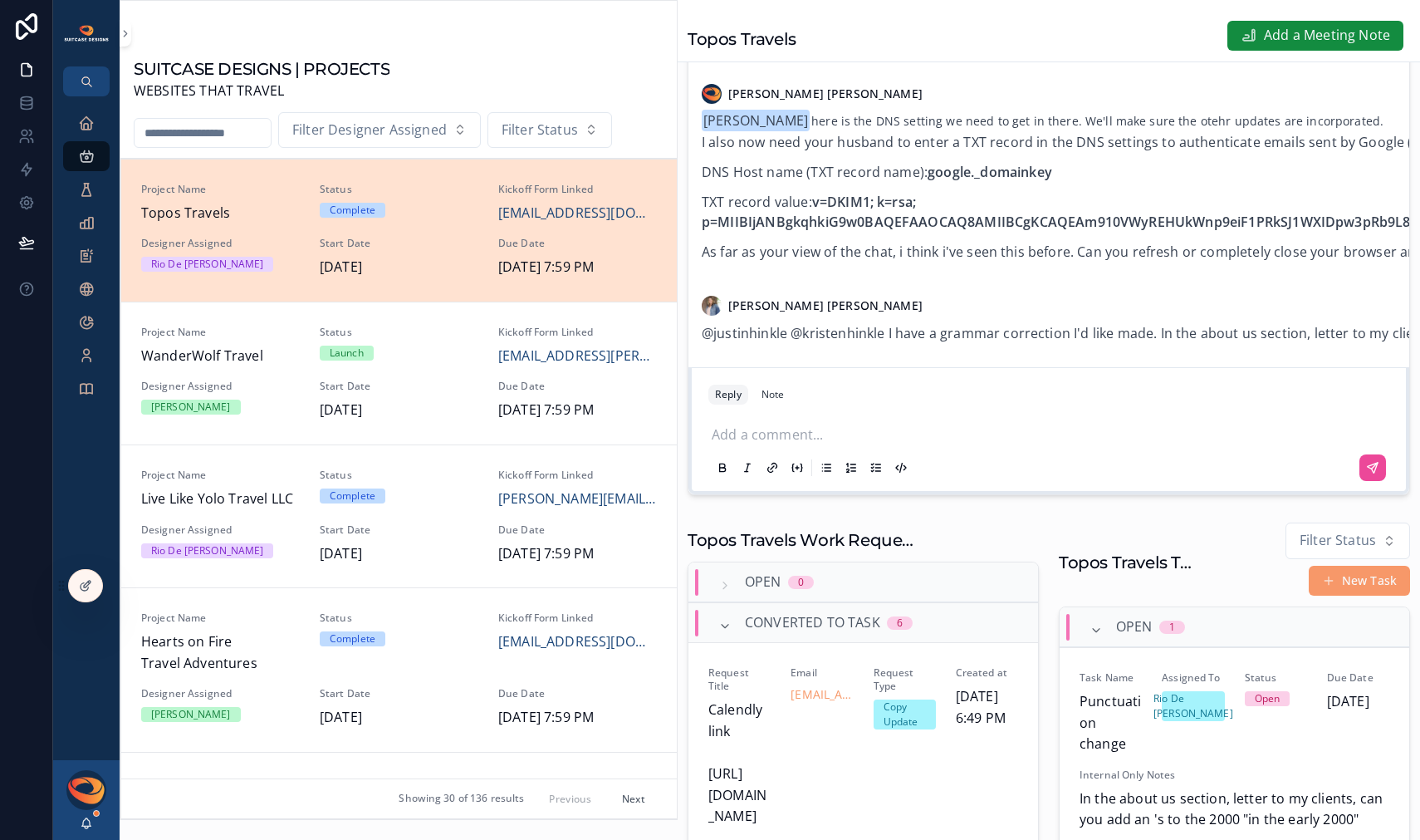
click at [90, 818] on icon "scrollable content" at bounding box center [86, 823] width 13 height 13
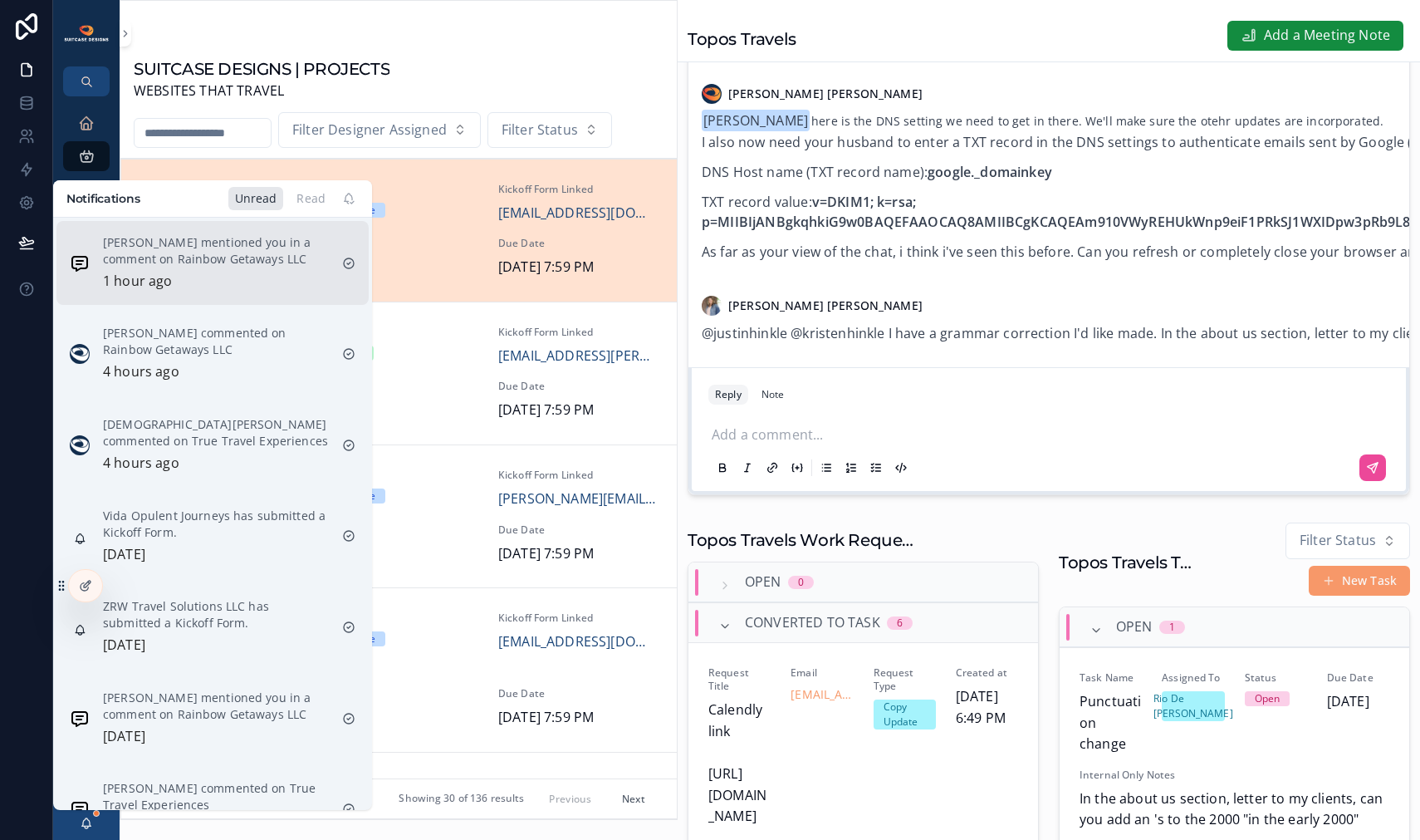
click at [196, 280] on div "Scott Wismont mentioned you in a comment on Rainbow Getaways LLC 1 hour ago" at bounding box center [216, 263] width 226 height 58
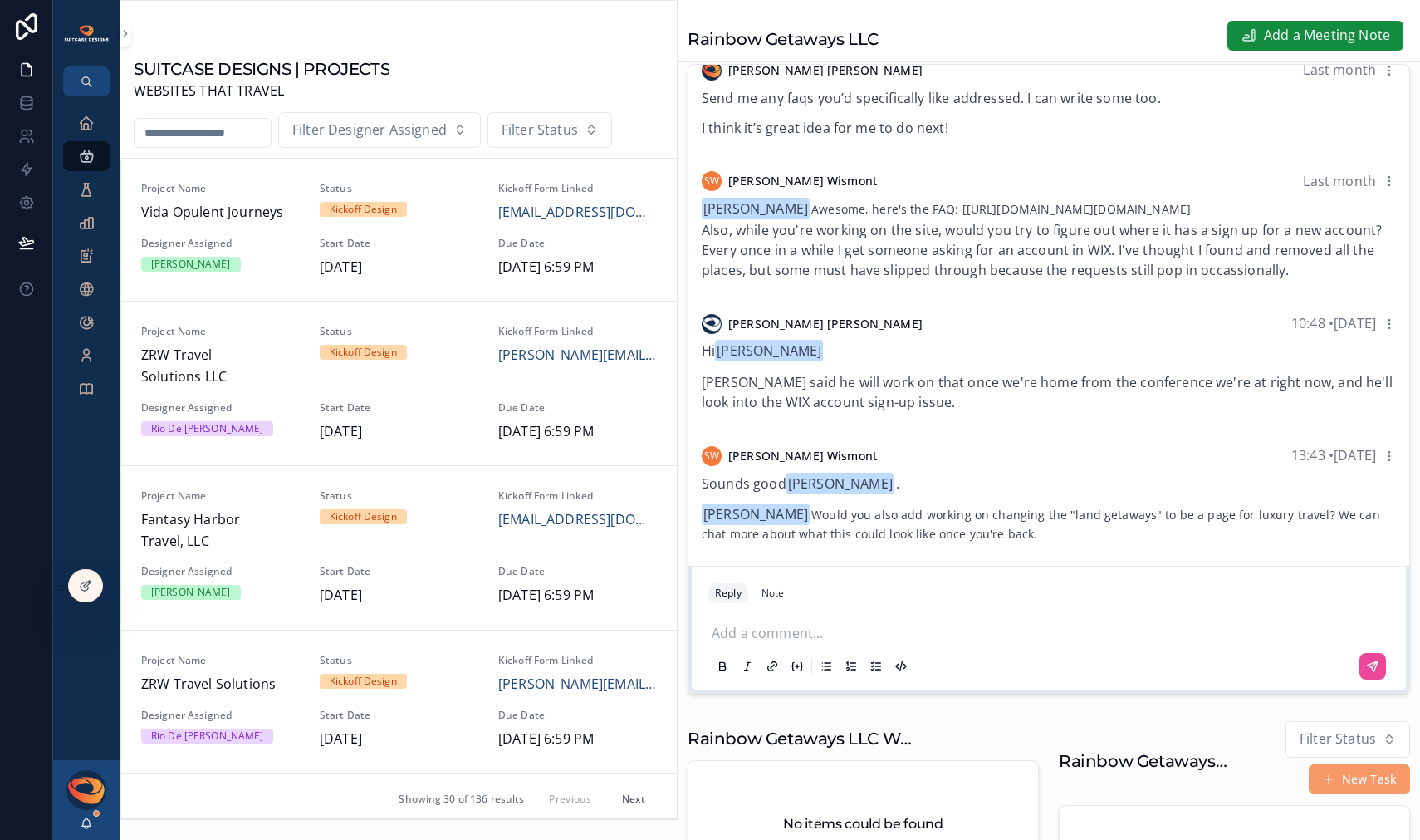
scroll to position [246, 0]
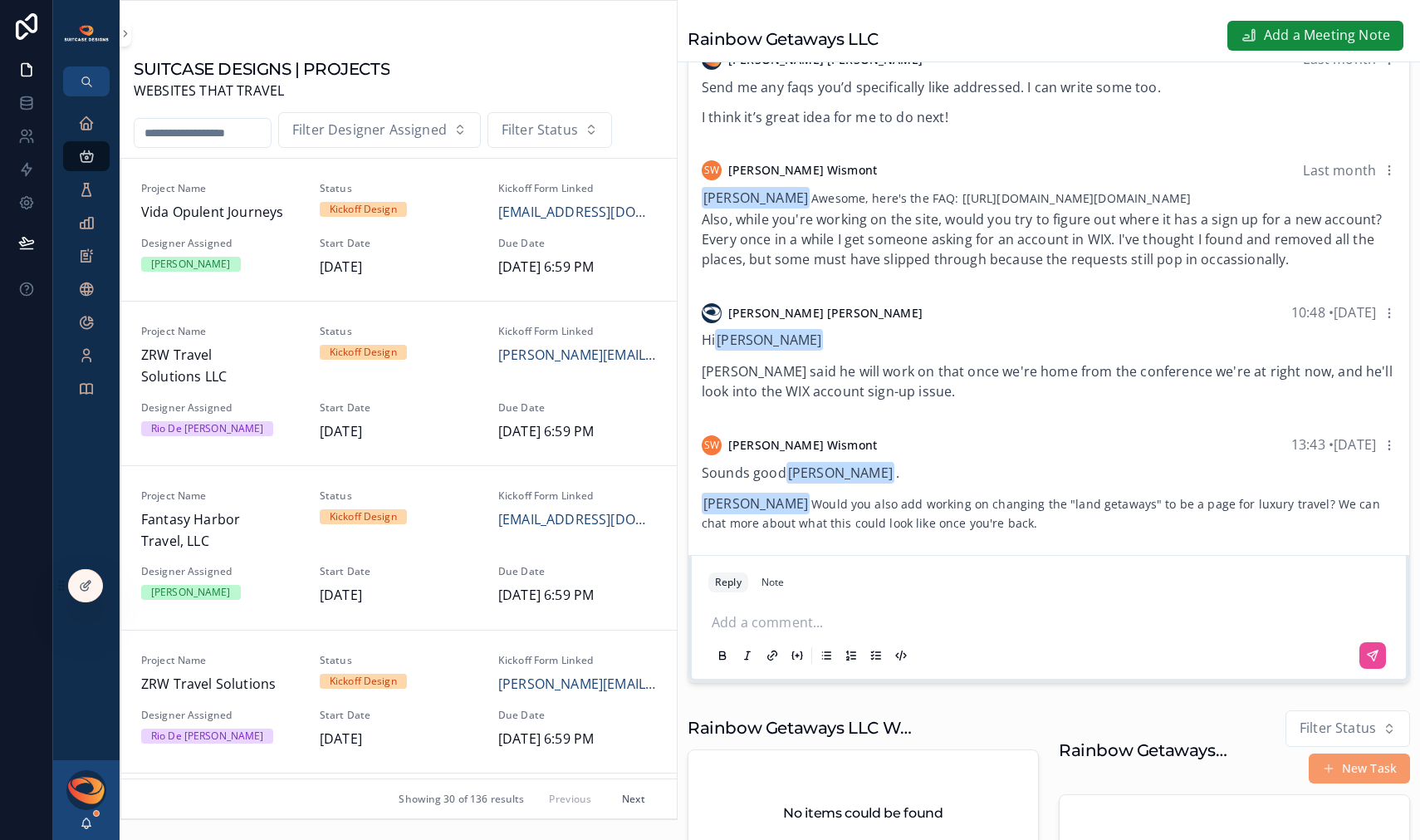
click at [850, 629] on p "scrollable content" at bounding box center [1052, 621] width 681 height 17
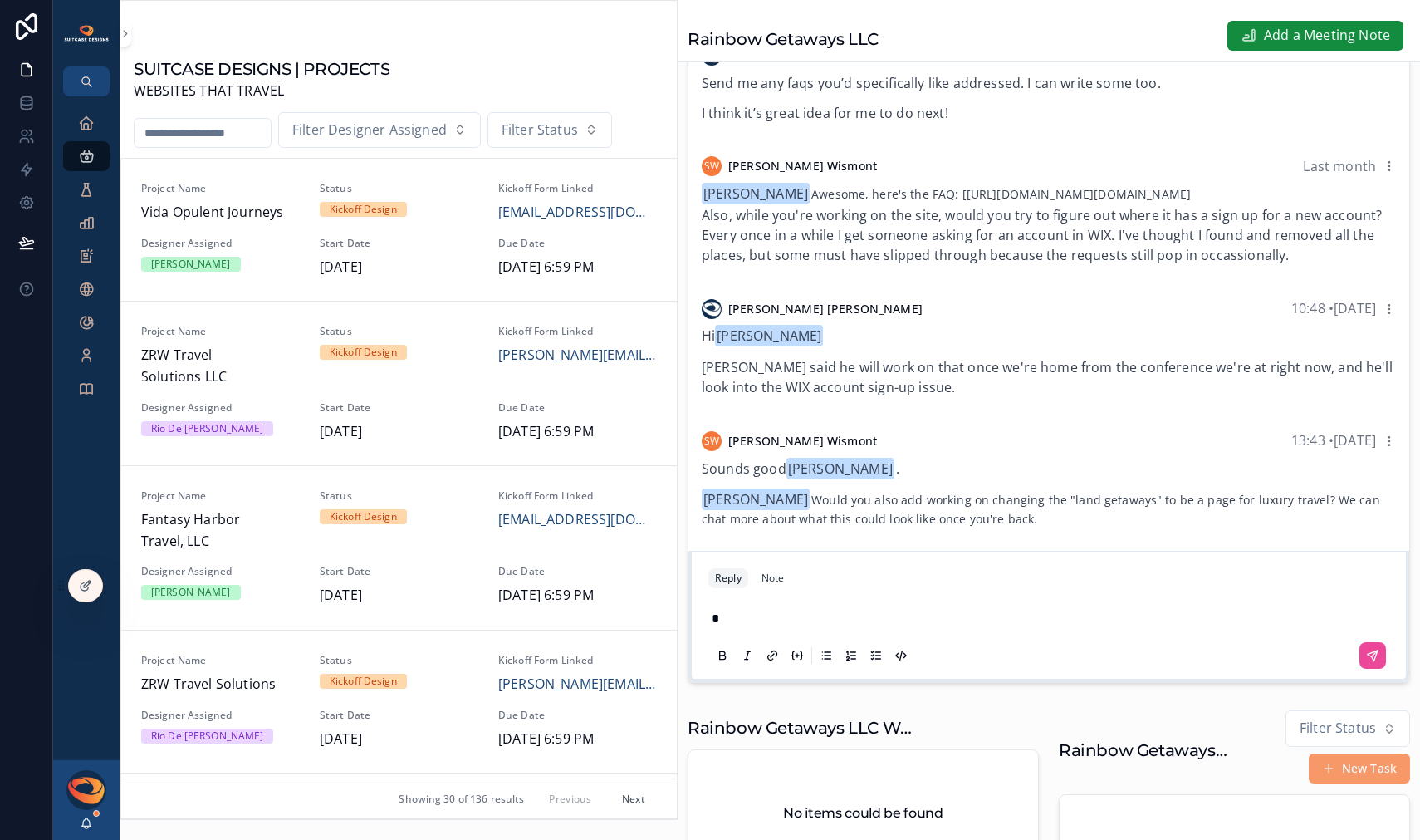
scroll to position [241, 0]
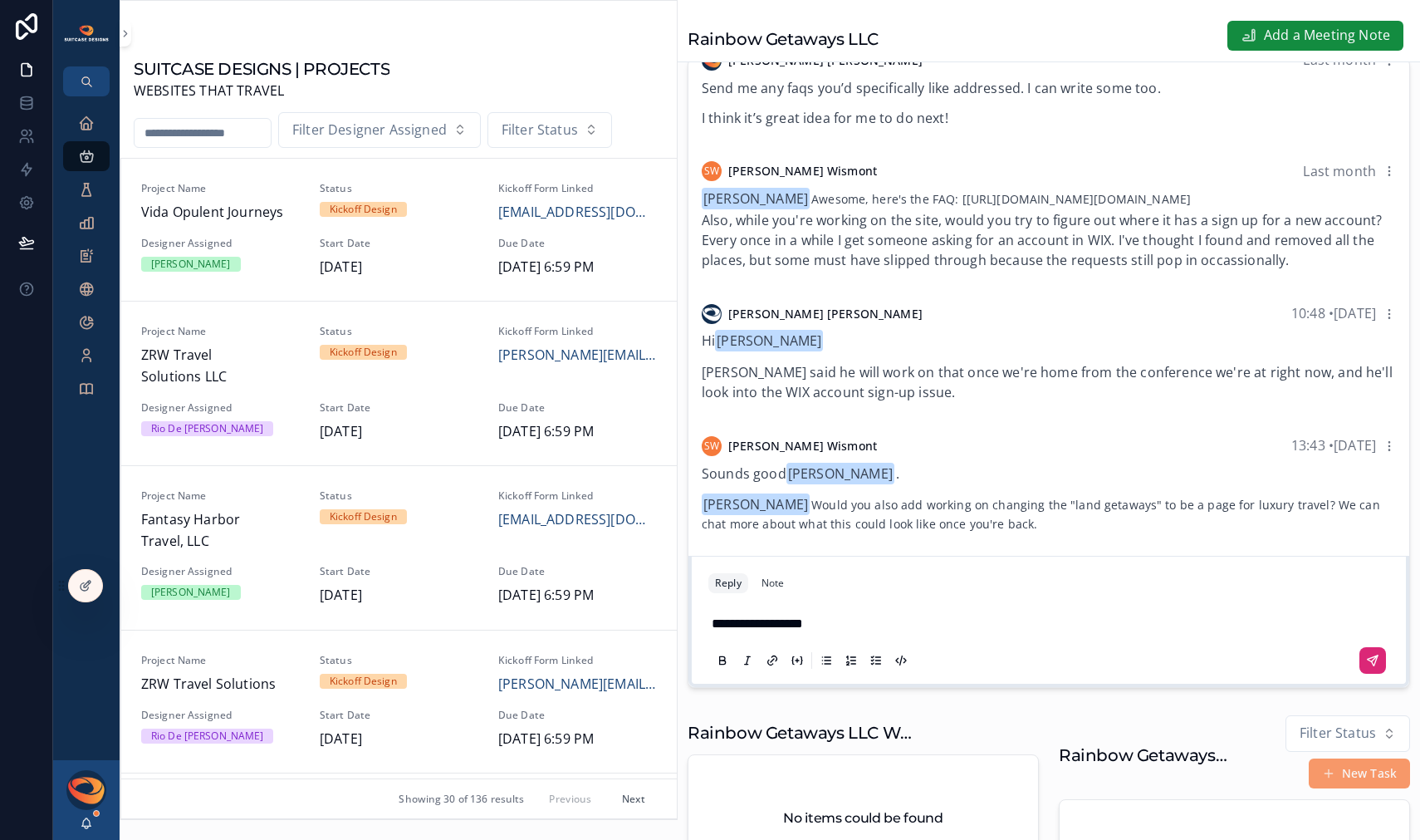
click at [1367, 667] on icon "scrollable content" at bounding box center [1373, 660] width 13 height 13
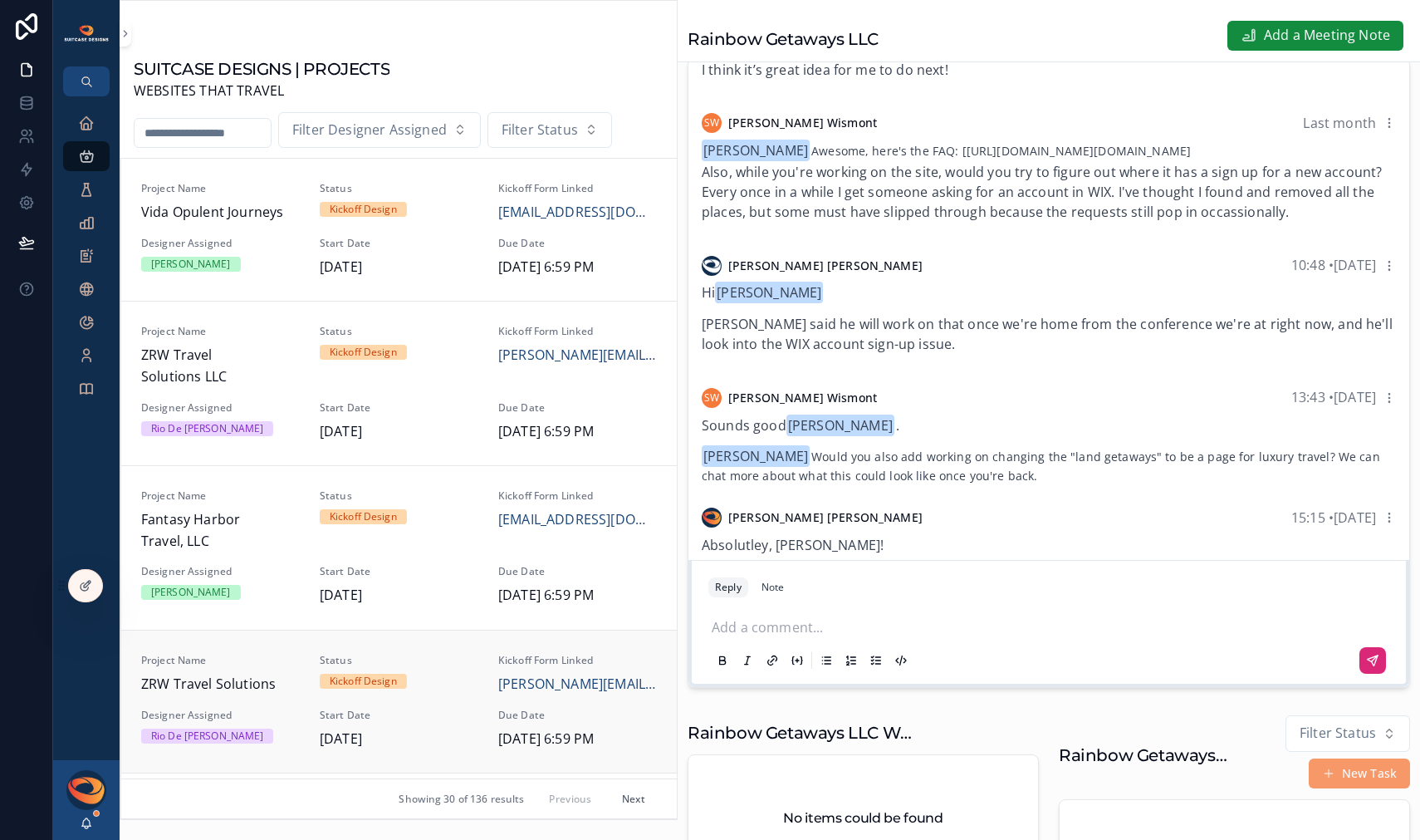
click at [282, 682] on span "ZRW Travel Solutions" at bounding box center [220, 684] width 159 height 21
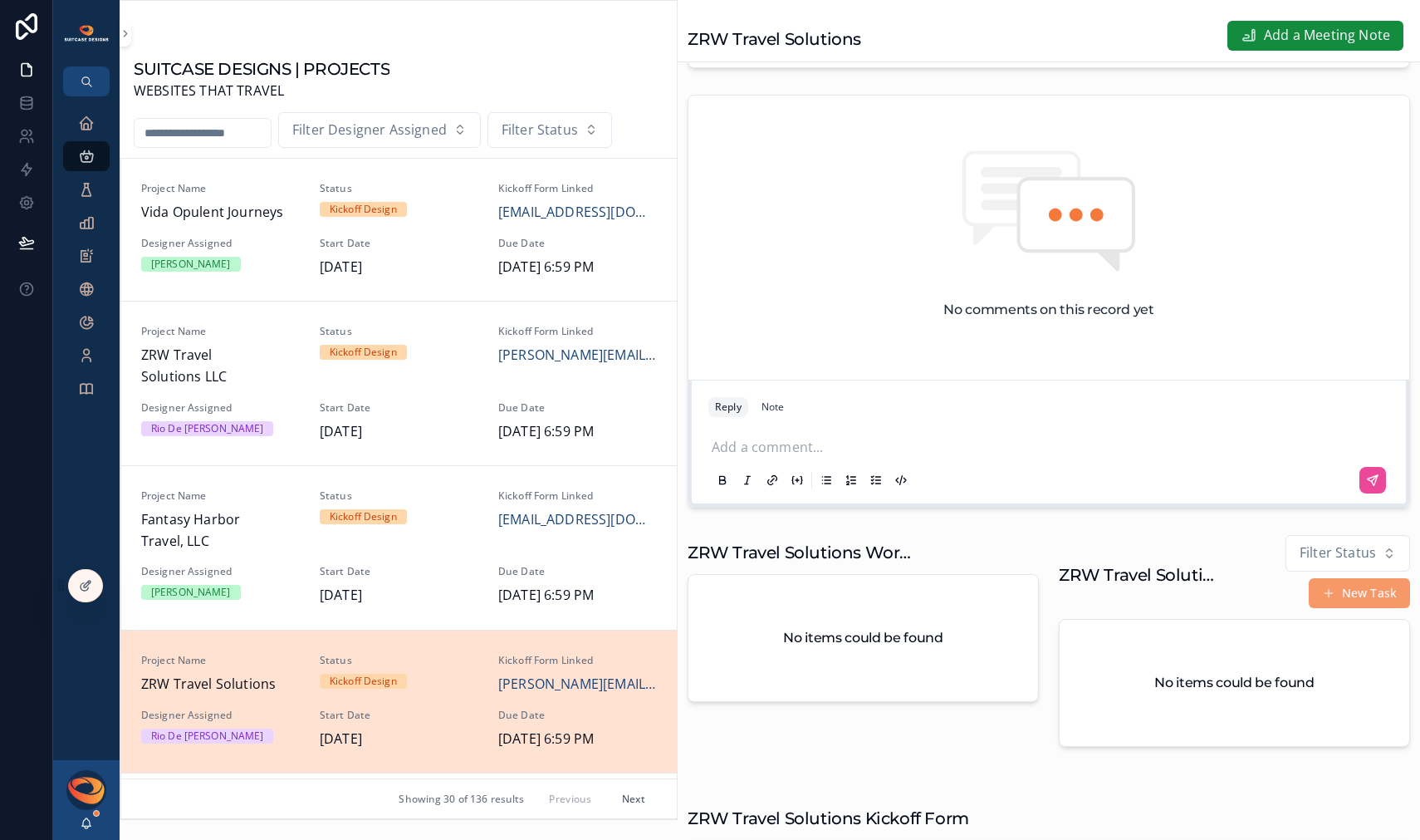
scroll to position [290, 0]
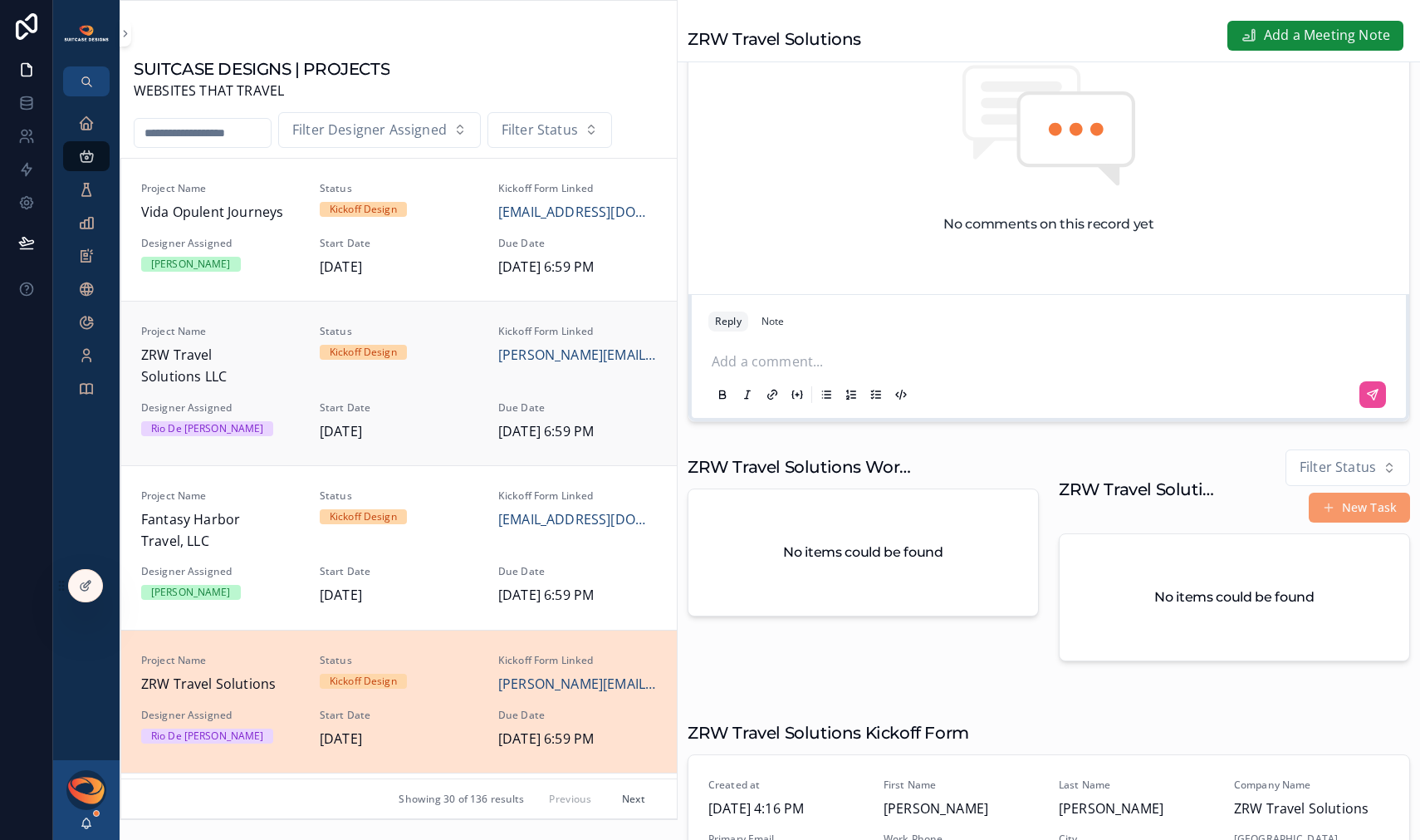
click at [264, 396] on div "Project Name ZRW Travel Solutions LLC Status Kickoff Design Kickoff Form Linked…" at bounding box center [398, 383] width 515 height 117
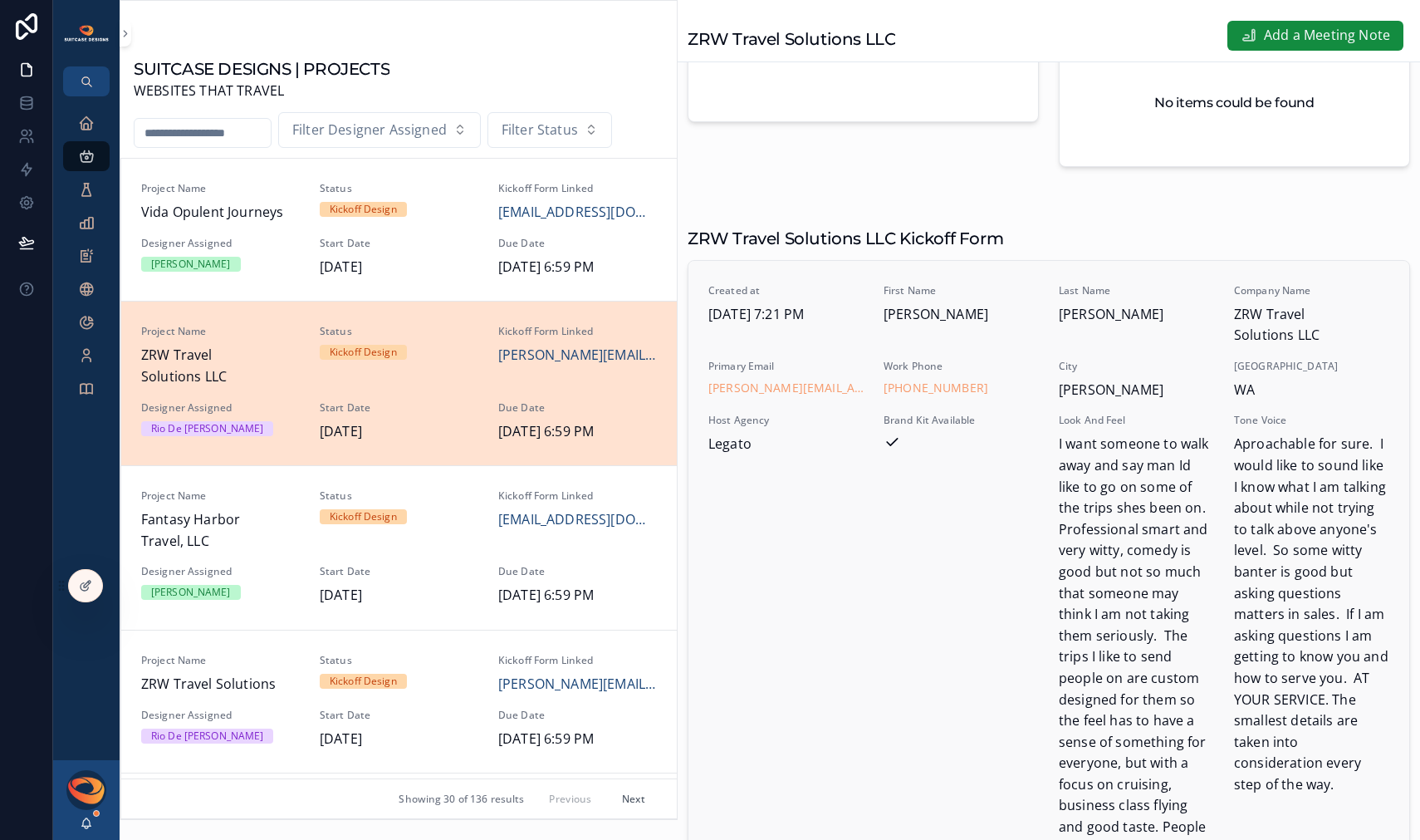
scroll to position [846, 0]
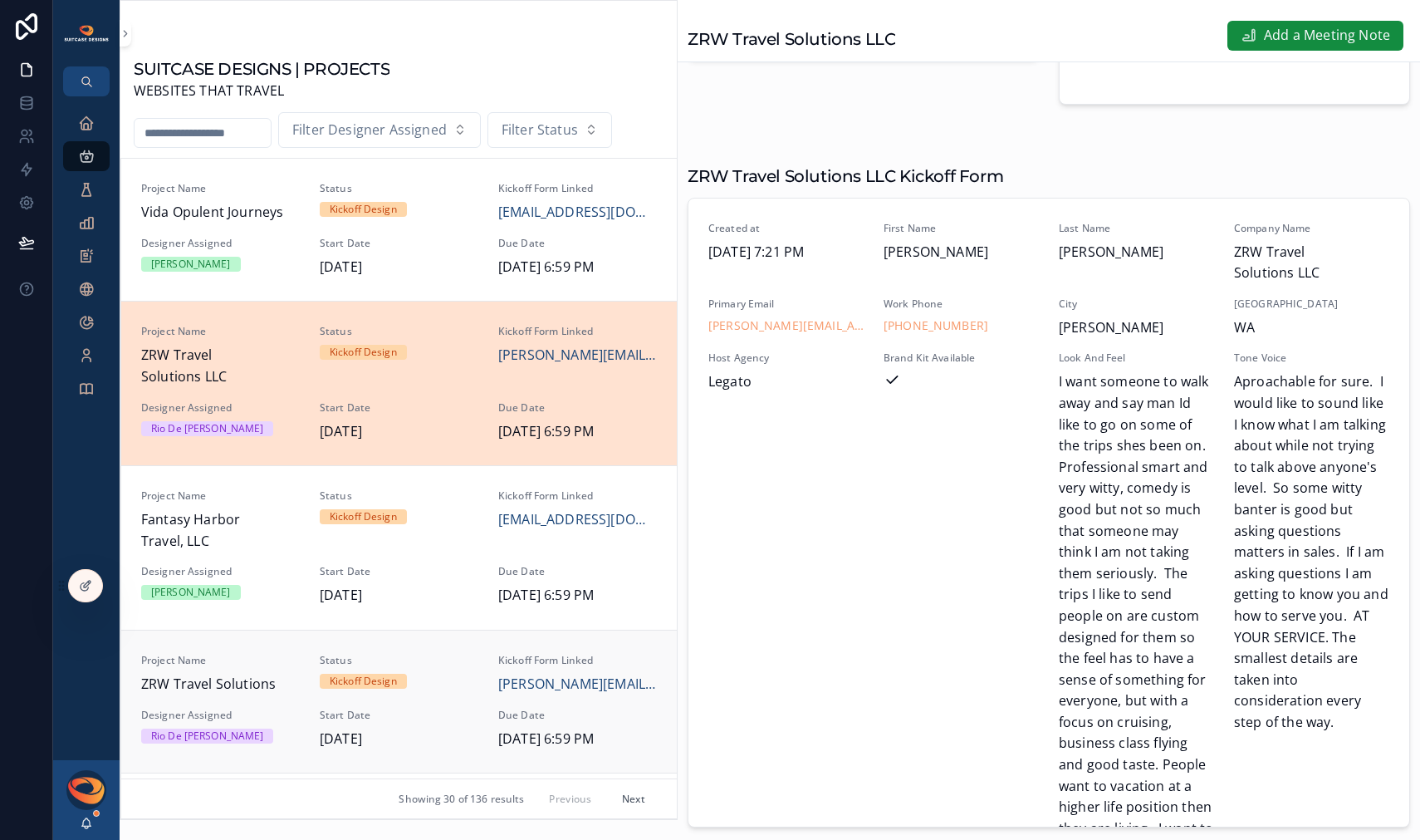
click at [281, 668] on div "Project Name ZRW Travel Solutions" at bounding box center [220, 674] width 159 height 41
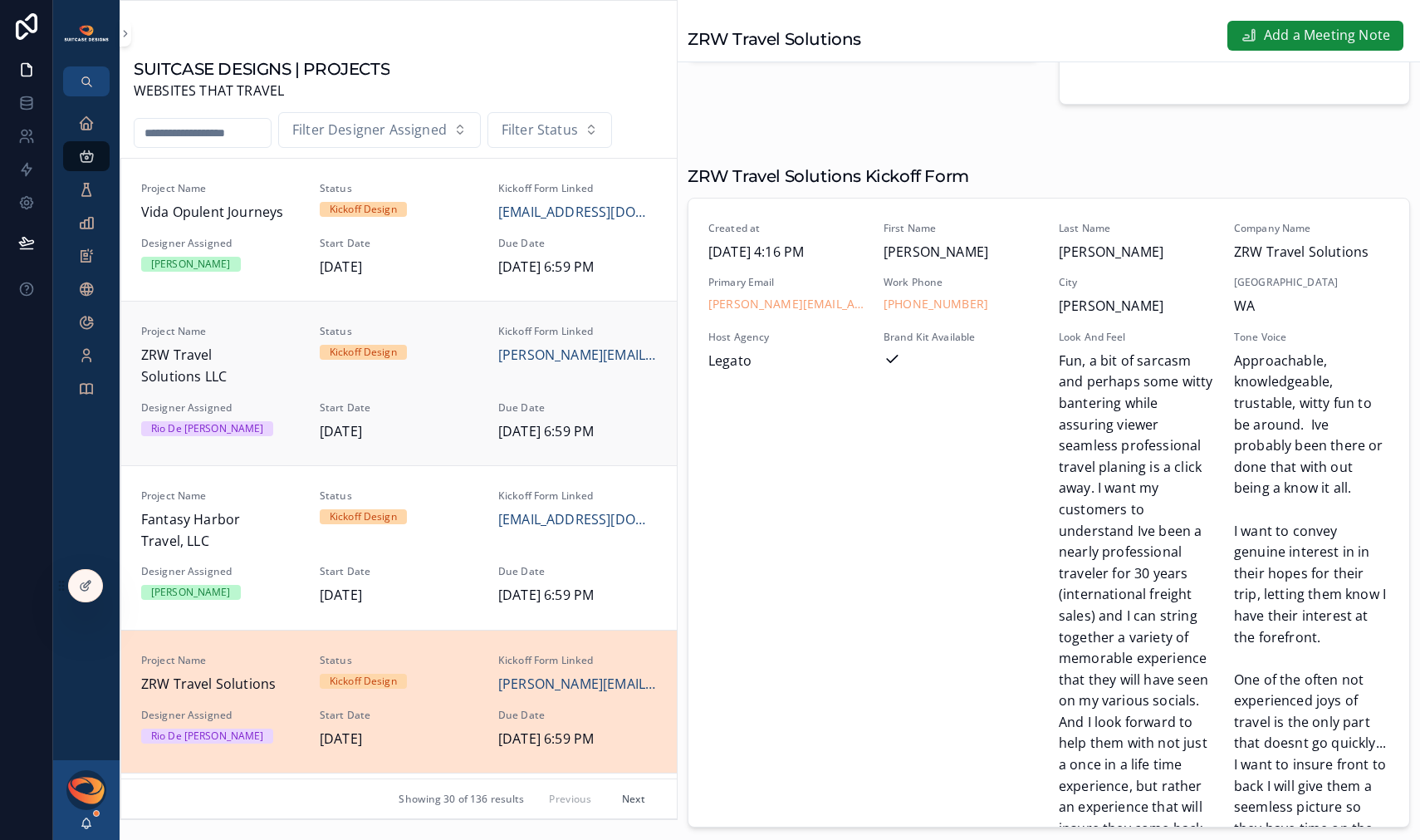
click at [268, 393] on div "Project Name ZRW Travel Solutions LLC Status Kickoff Design Kickoff Form Linked…" at bounding box center [398, 383] width 515 height 117
